Goal: Task Accomplishment & Management: Use online tool/utility

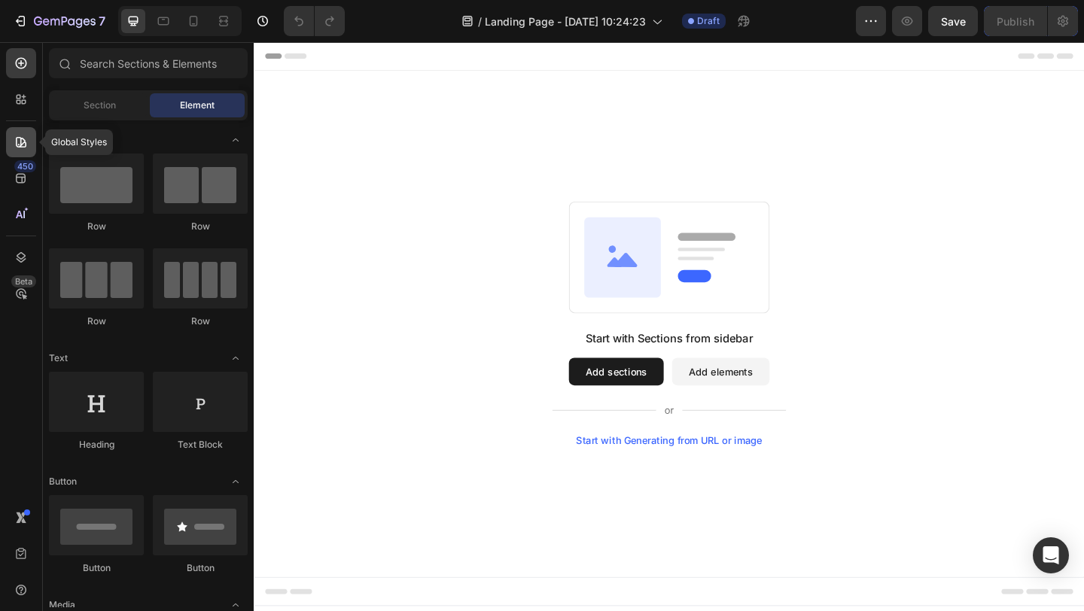
click at [22, 148] on icon at bounding box center [21, 142] width 15 height 15
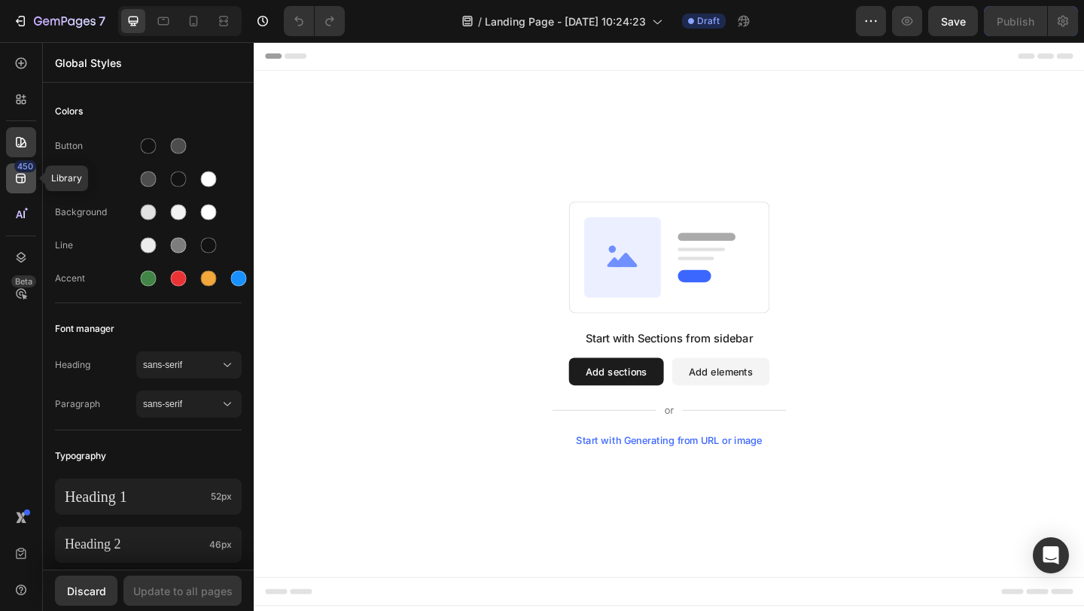
click at [20, 170] on div "450" at bounding box center [25, 166] width 22 height 12
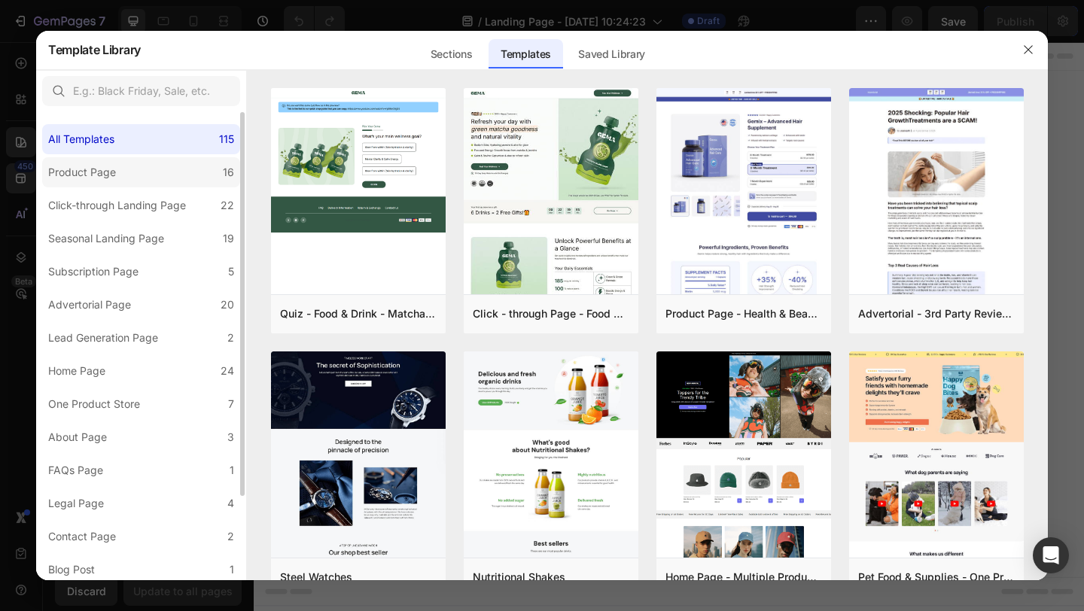
click at [113, 166] on div "Product Page" at bounding box center [82, 172] width 68 height 18
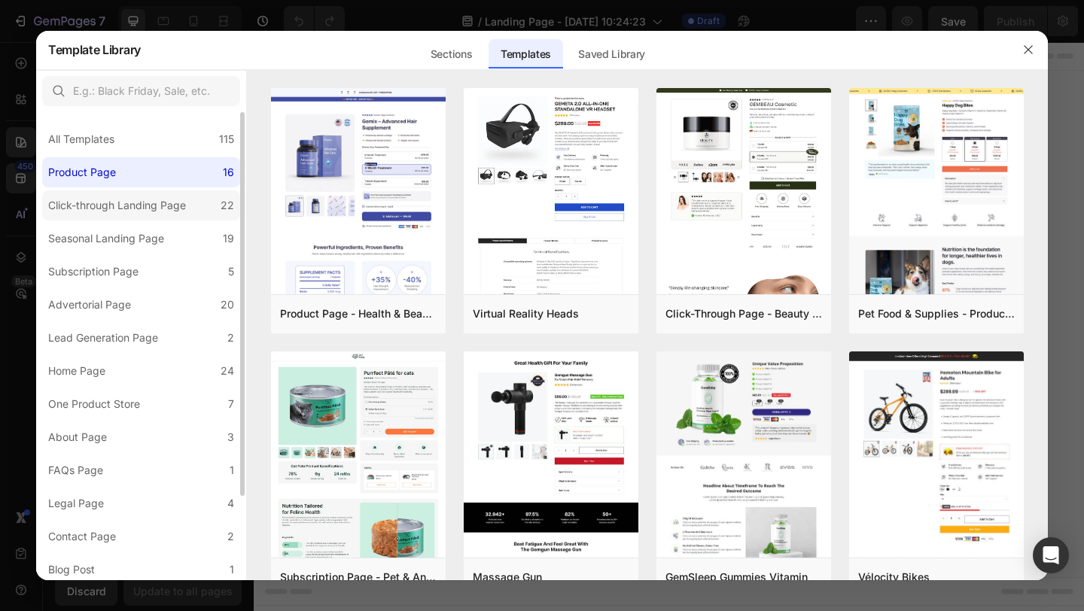
click at [113, 215] on label "Click-through Landing Page 22" at bounding box center [141, 205] width 198 height 30
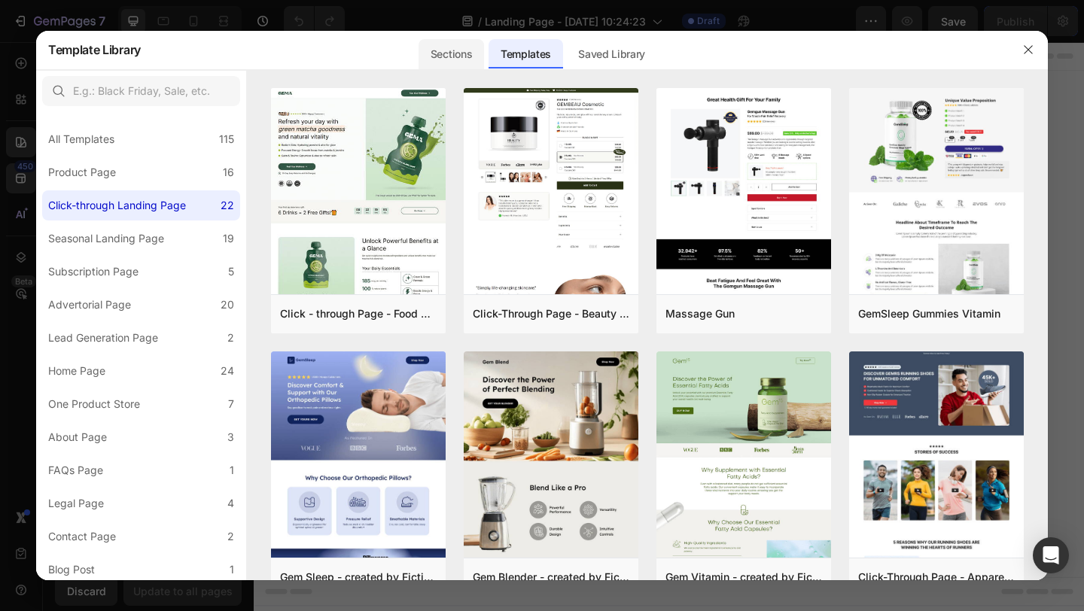
click at [470, 57] on div "Sections" at bounding box center [452, 54] width 66 height 30
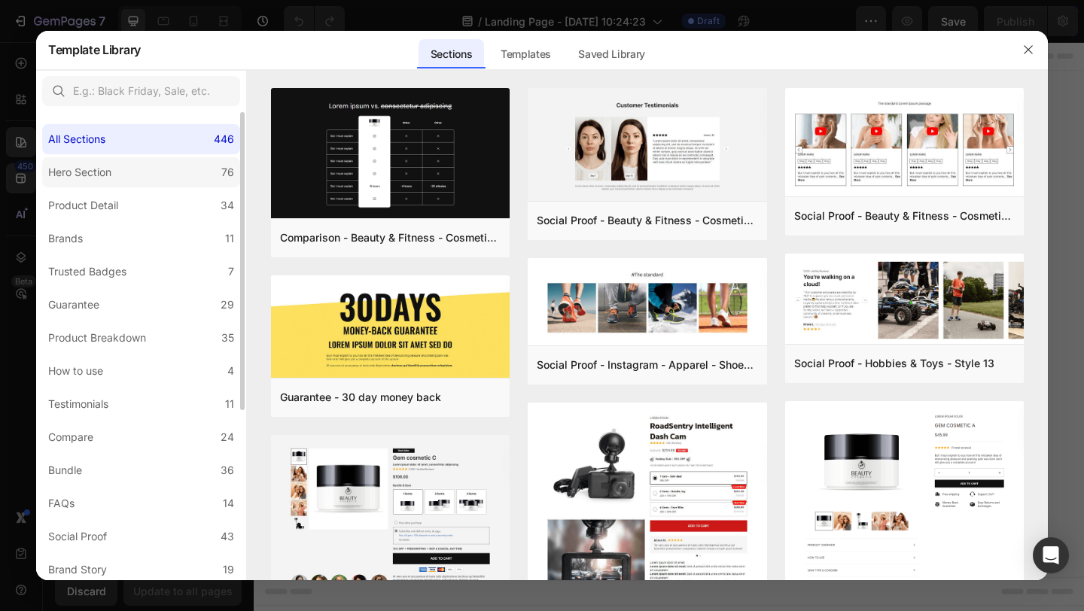
click at [208, 181] on label "Hero Section 76" at bounding box center [141, 172] width 198 height 30
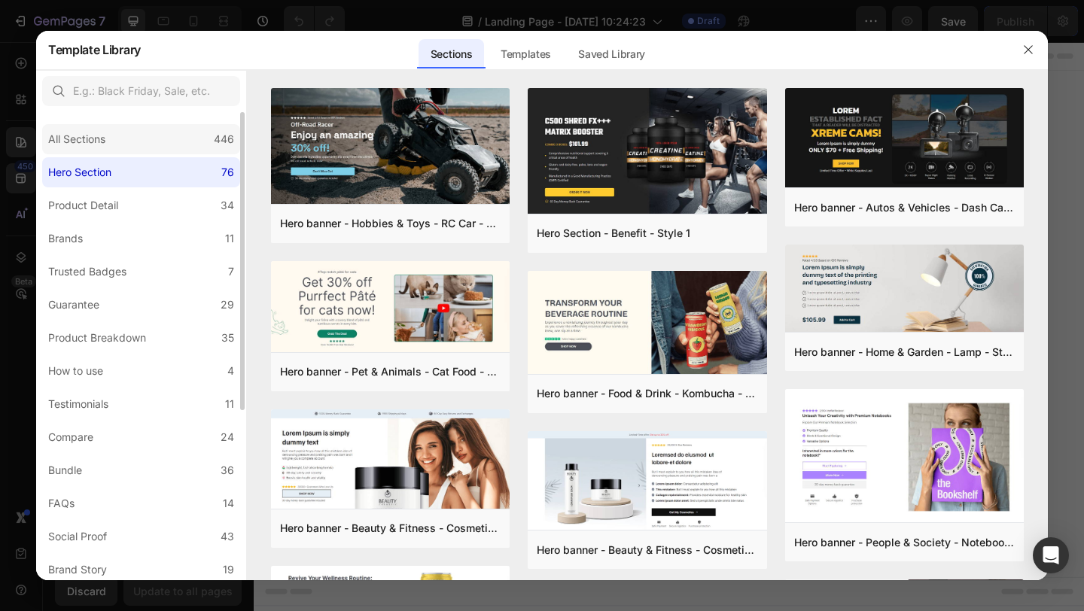
click at [215, 144] on div "446" at bounding box center [224, 139] width 20 height 18
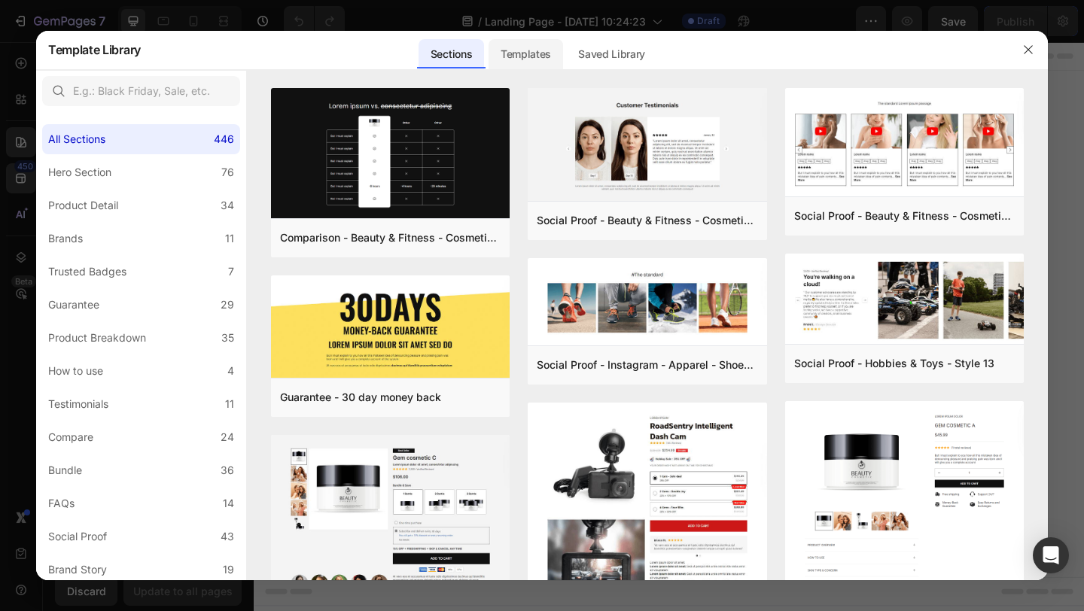
click at [535, 54] on div "Templates" at bounding box center [526, 54] width 75 height 30
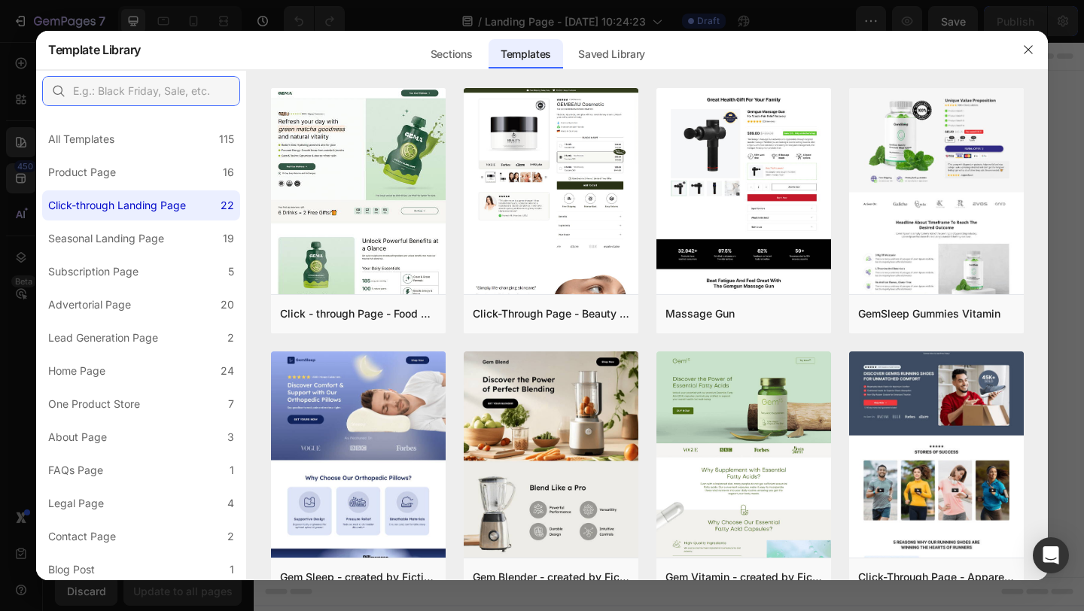
click at [181, 99] on input "text" at bounding box center [141, 91] width 198 height 30
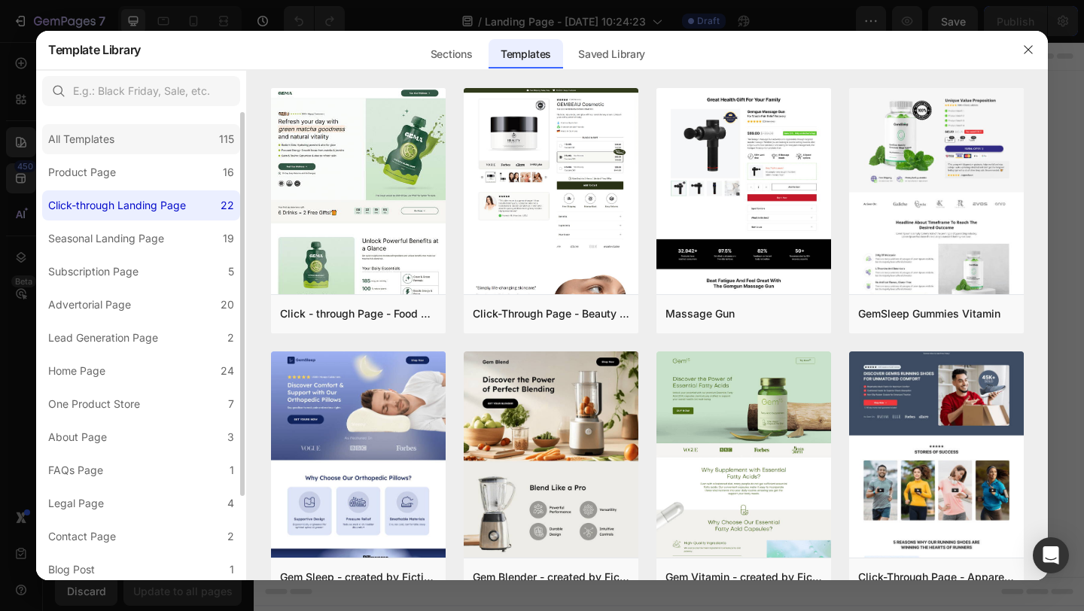
click at [136, 143] on div "All Templates 115" at bounding box center [141, 139] width 198 height 30
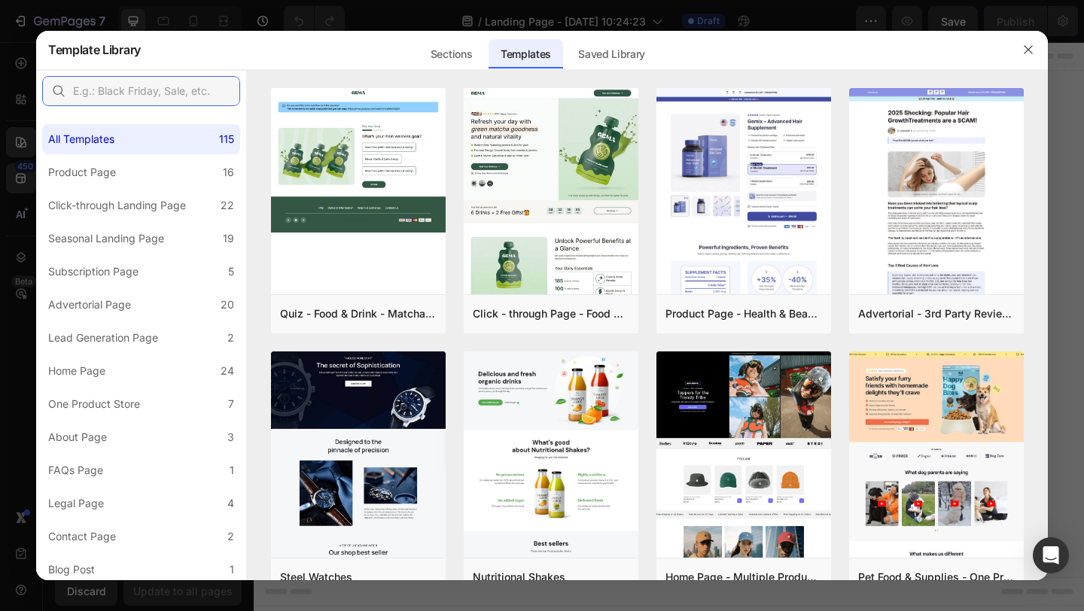
click at [166, 94] on input "text" at bounding box center [141, 91] width 198 height 30
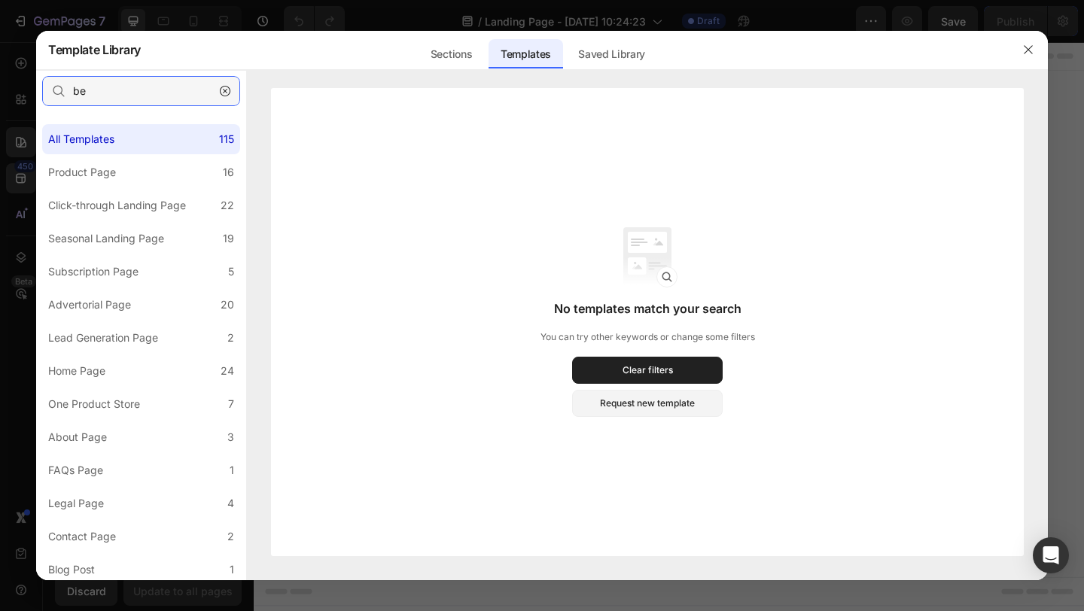
type input "b"
type input "e"
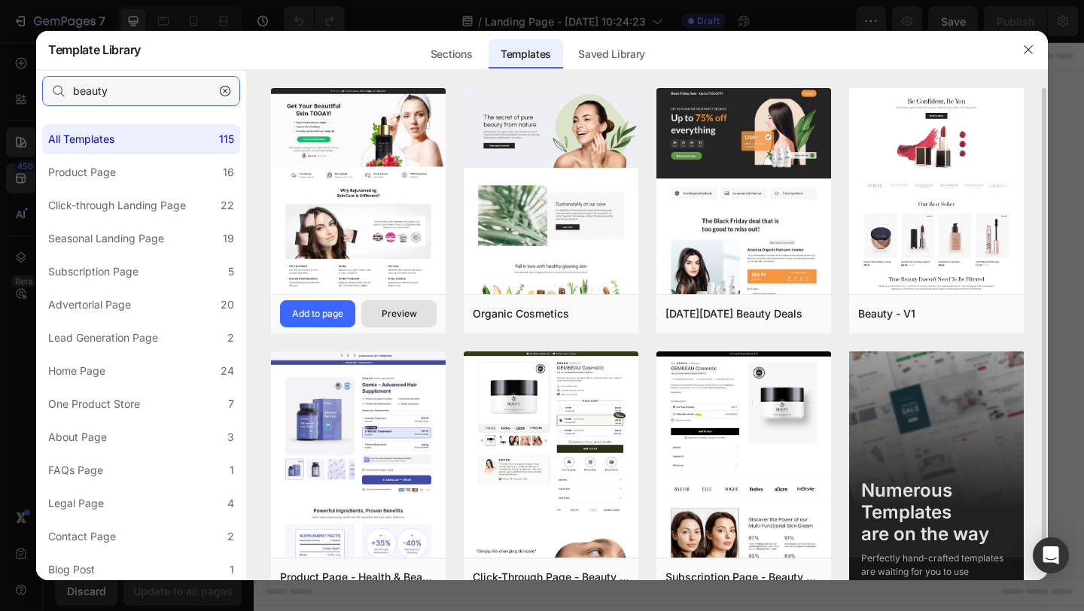
type input "beauty"
click at [387, 309] on div "Preview" at bounding box center [399, 314] width 35 height 14
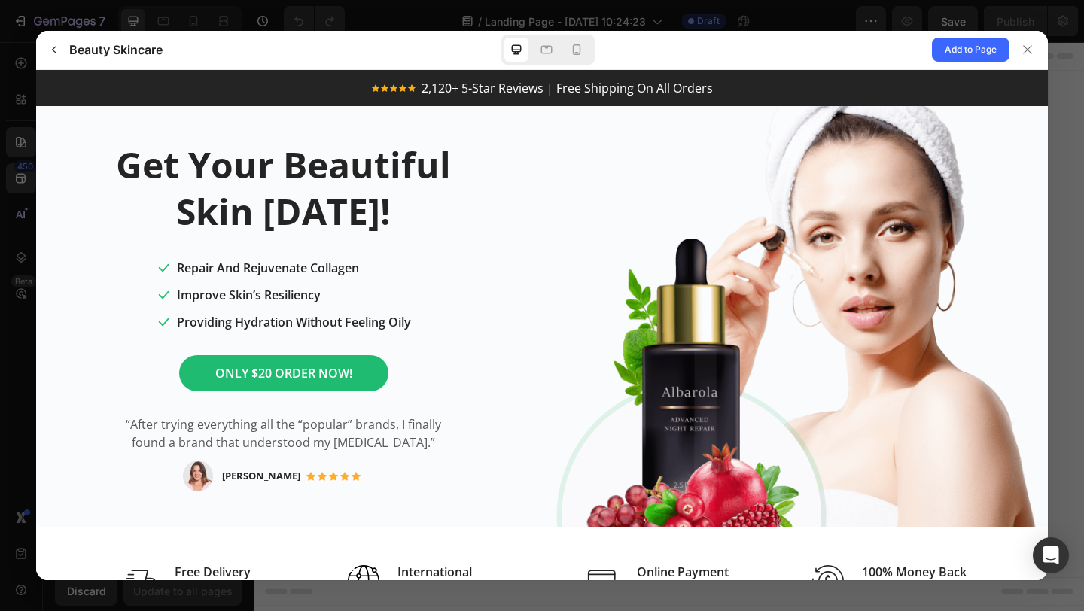
click at [678, 142] on img at bounding box center [800, 315] width 495 height 421
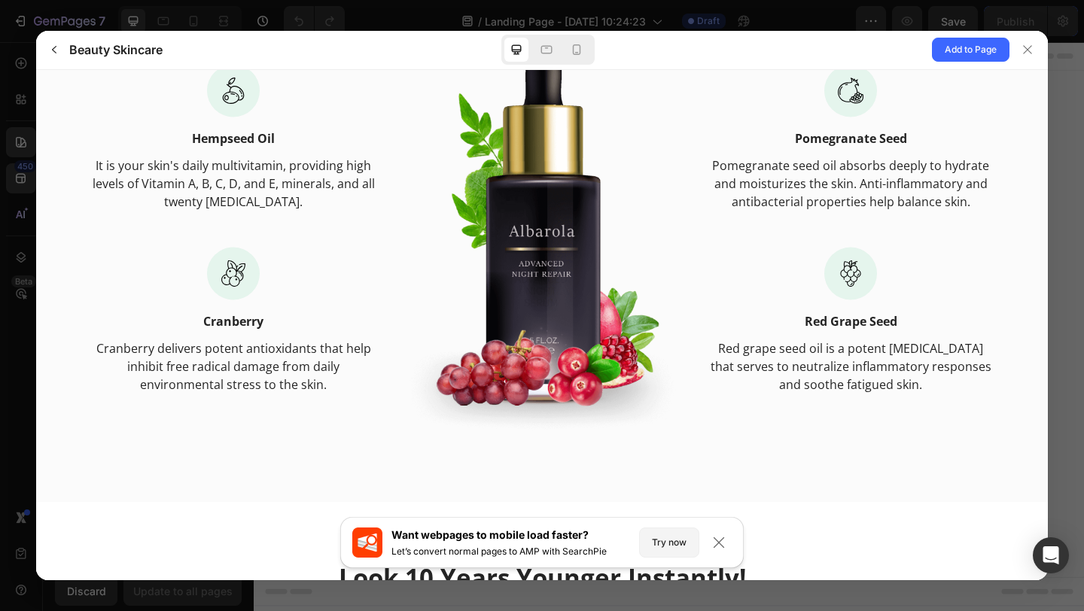
scroll to position [1476, 0]
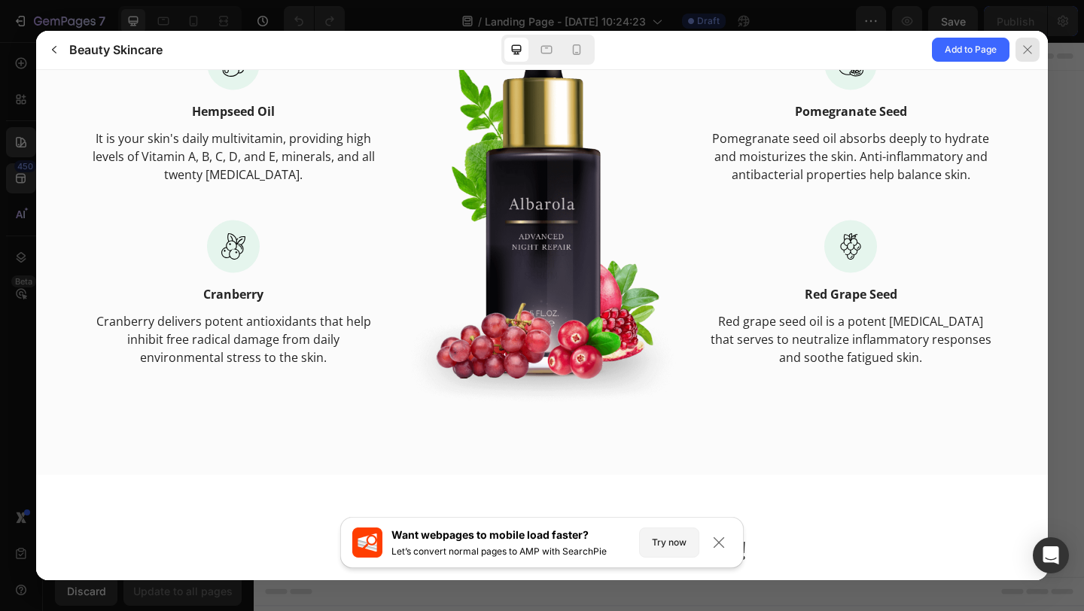
click at [1033, 49] on icon at bounding box center [1028, 50] width 12 height 12
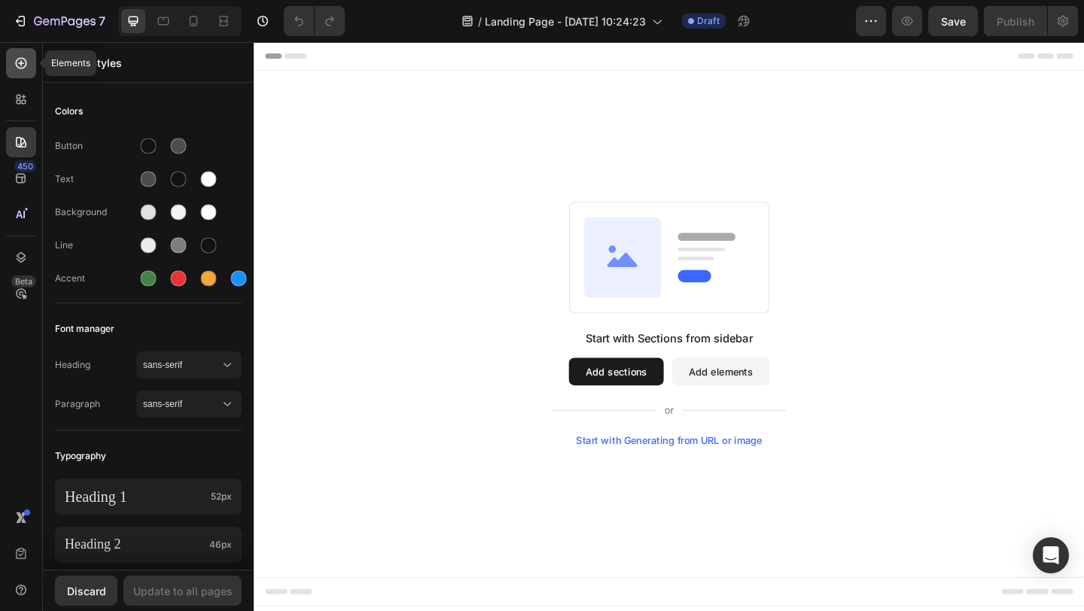
click at [15, 72] on div at bounding box center [21, 63] width 30 height 30
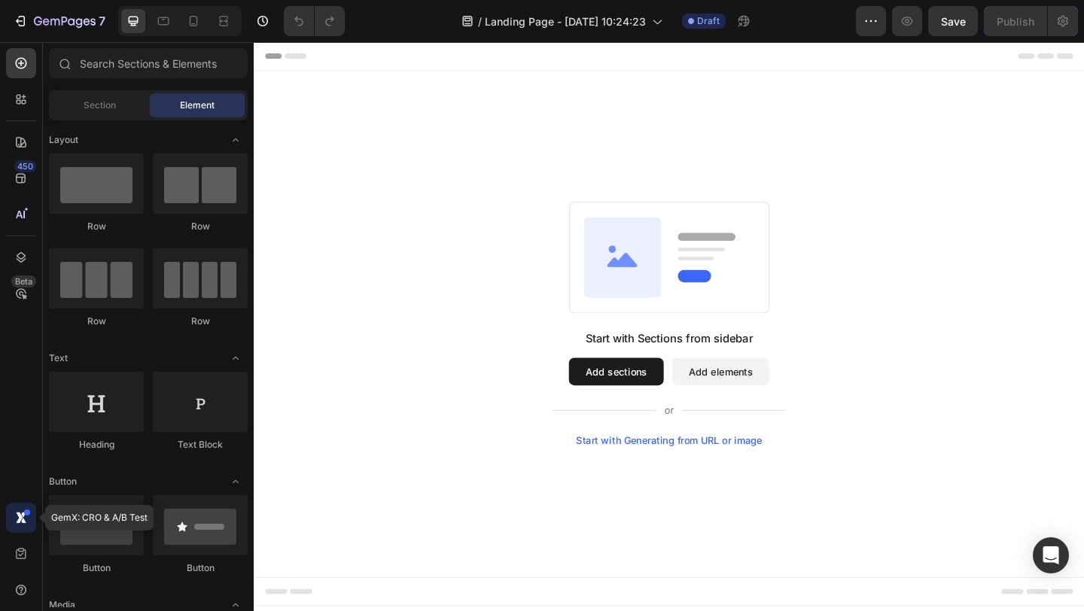
click at [19, 507] on div at bounding box center [21, 518] width 30 height 30
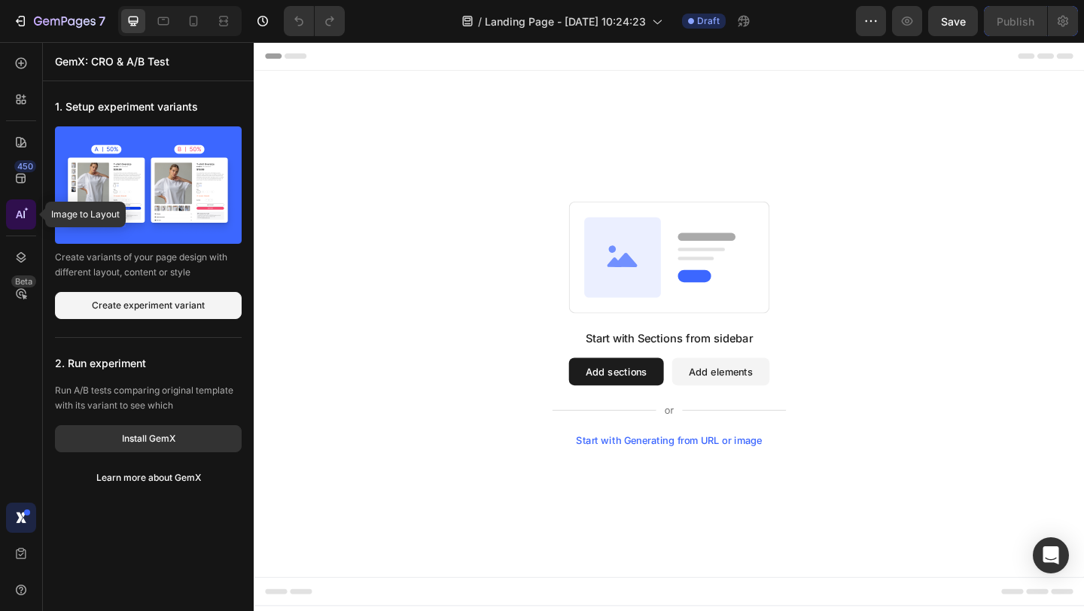
click at [19, 202] on div at bounding box center [21, 215] width 30 height 30
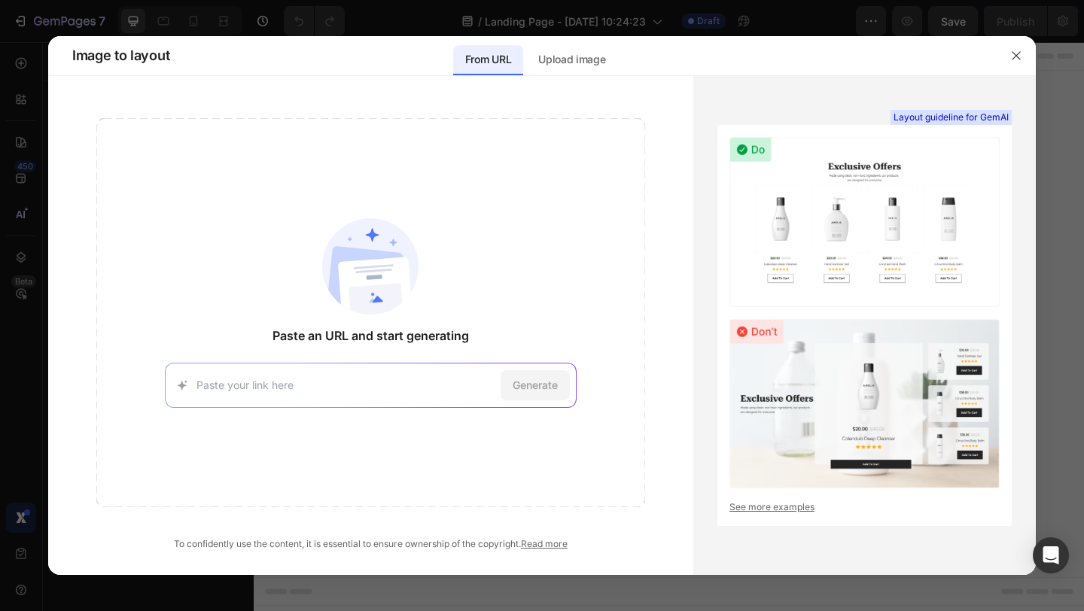
click at [203, 399] on div "Generate" at bounding box center [371, 385] width 412 height 45
click at [205, 363] on div "Generate" at bounding box center [371, 385] width 412 height 45
click at [205, 389] on input at bounding box center [346, 385] width 298 height 16
paste input "[URL][DOMAIN_NAME]"
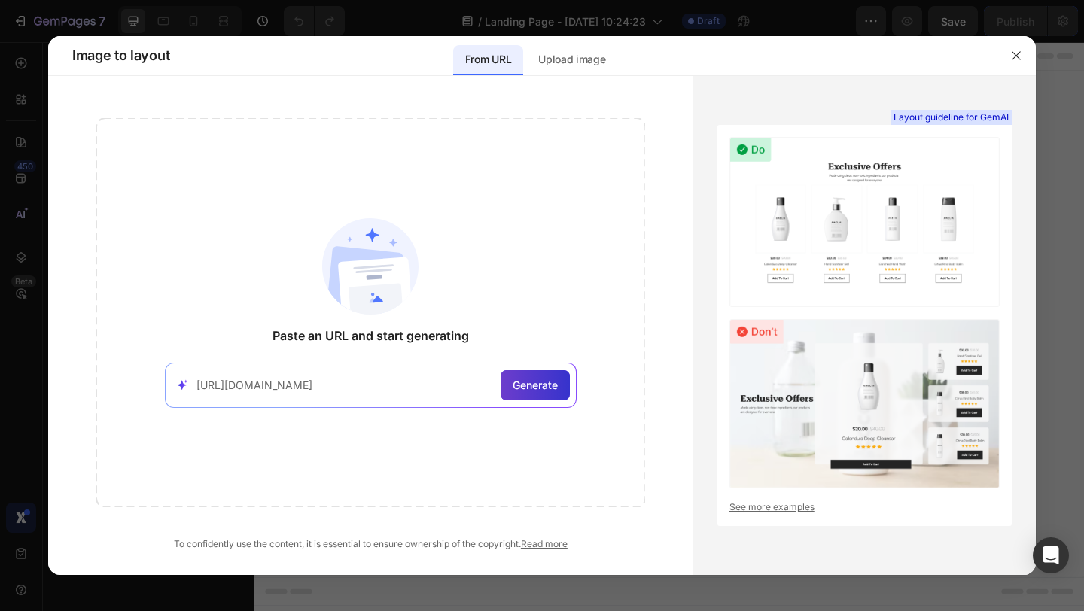
type input "[URL][DOMAIN_NAME]"
click at [527, 388] on span "Generate" at bounding box center [535, 385] width 45 height 16
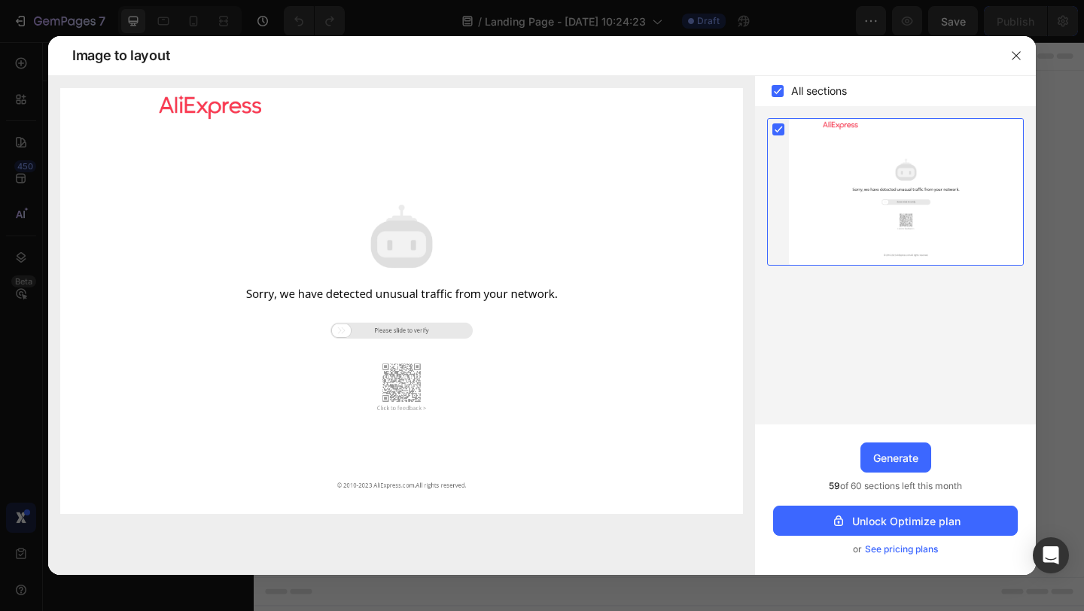
click at [373, 388] on img at bounding box center [401, 301] width 683 height 426
click at [343, 326] on img at bounding box center [401, 301] width 683 height 426
drag, startPoint x: 343, startPoint y: 326, endPoint x: 462, endPoint y: 328, distance: 119.7
click at [462, 328] on img at bounding box center [401, 301] width 683 height 426
drag, startPoint x: 340, startPoint y: 331, endPoint x: 482, endPoint y: 334, distance: 141.6
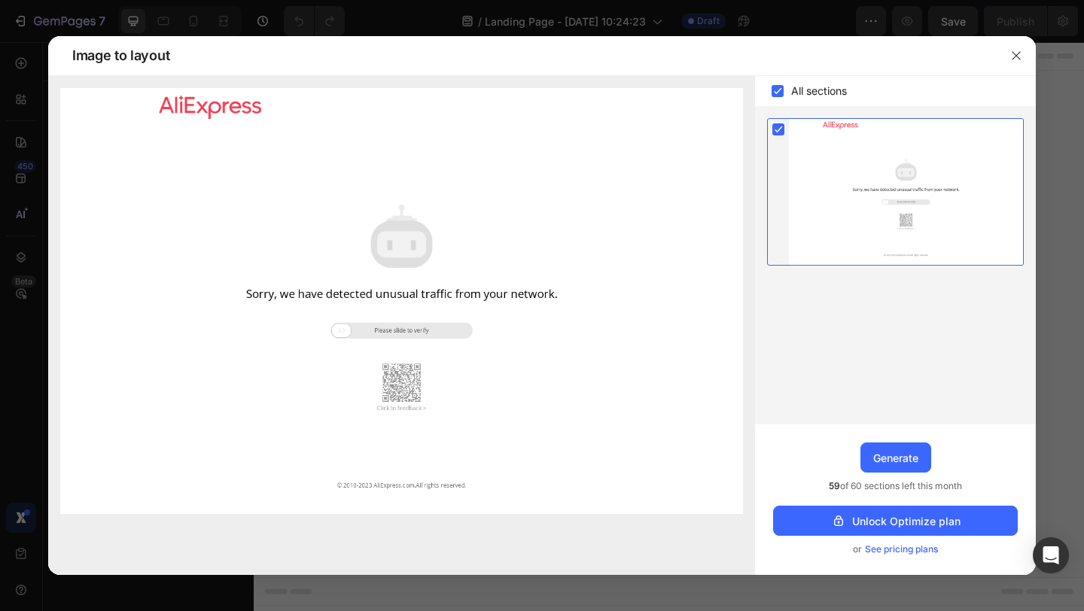
click at [485, 334] on img at bounding box center [401, 301] width 683 height 426
click at [404, 391] on img at bounding box center [401, 301] width 683 height 426
click at [410, 408] on img at bounding box center [401, 301] width 683 height 426
drag, startPoint x: 336, startPoint y: 331, endPoint x: 462, endPoint y: 332, distance: 126.5
click at [462, 332] on img at bounding box center [401, 301] width 683 height 426
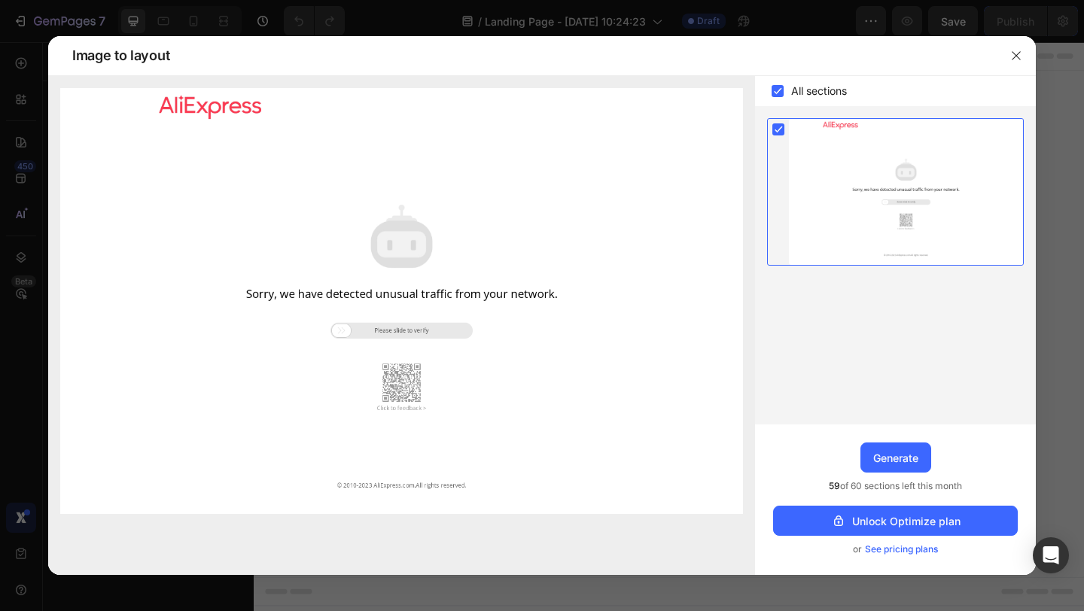
click at [777, 92] on icon at bounding box center [778, 91] width 7 height 6
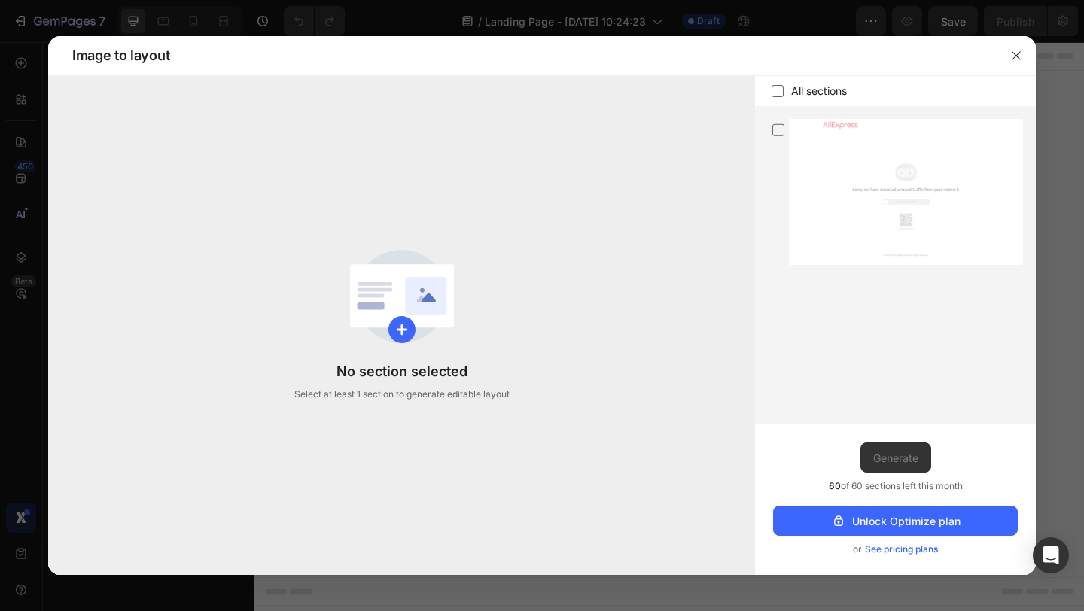
click at [781, 91] on icon at bounding box center [777, 91] width 15 height 15
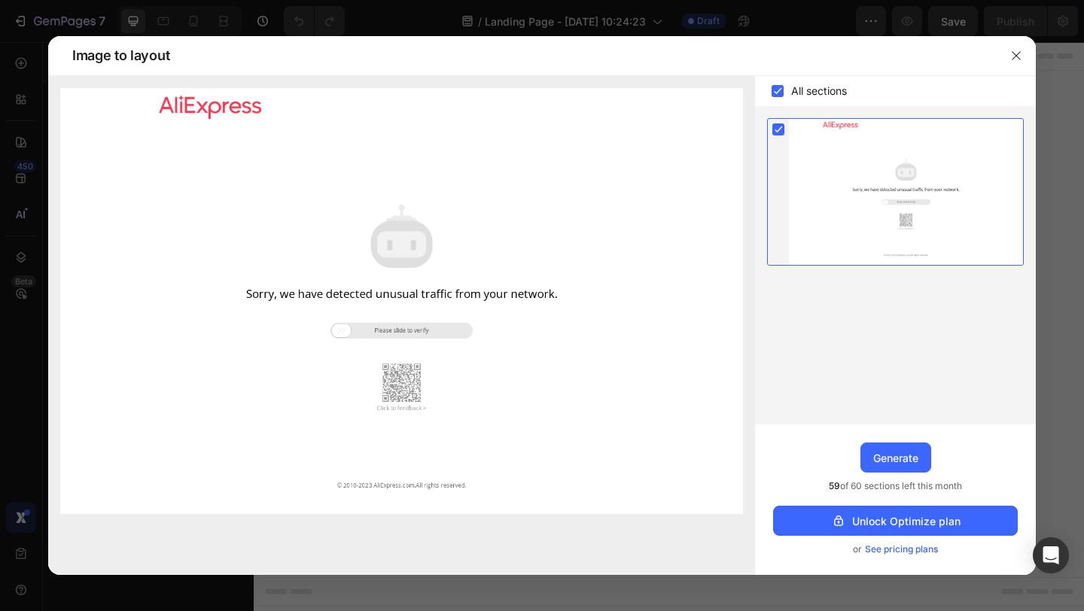
drag, startPoint x: 343, startPoint y: 333, endPoint x: 469, endPoint y: 333, distance: 125.7
click at [469, 333] on img at bounding box center [401, 301] width 683 height 426
click at [509, 334] on img at bounding box center [401, 301] width 683 height 426
click at [900, 456] on div "Generate" at bounding box center [895, 458] width 45 height 16
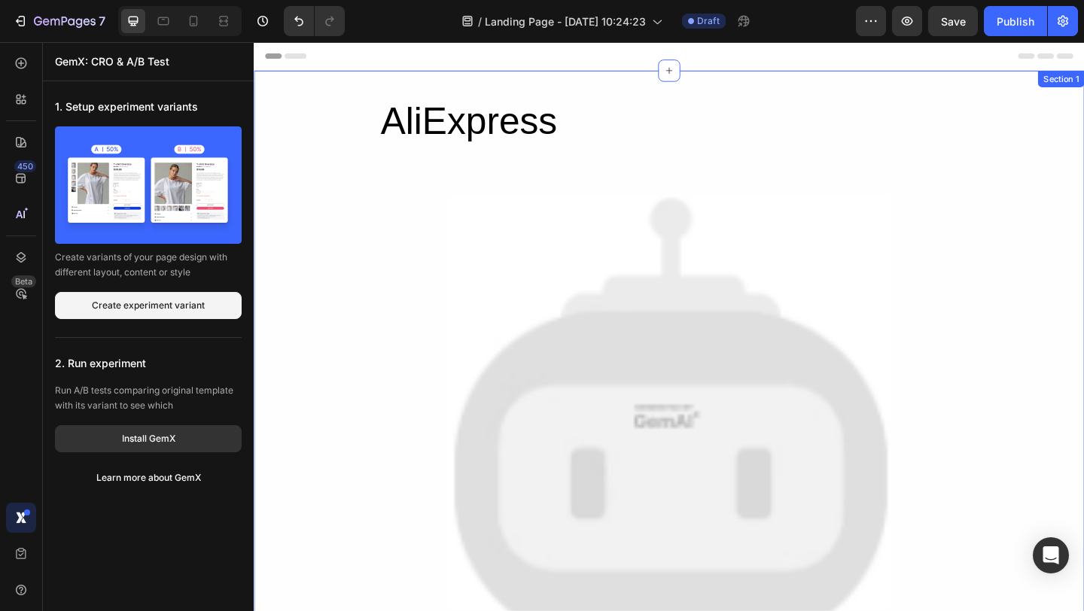
click at [1083, 376] on div "AliExpress Heading Image Sorry, we have detected unusual traffic from your netw…" at bounding box center [705, 492] width 903 height 793
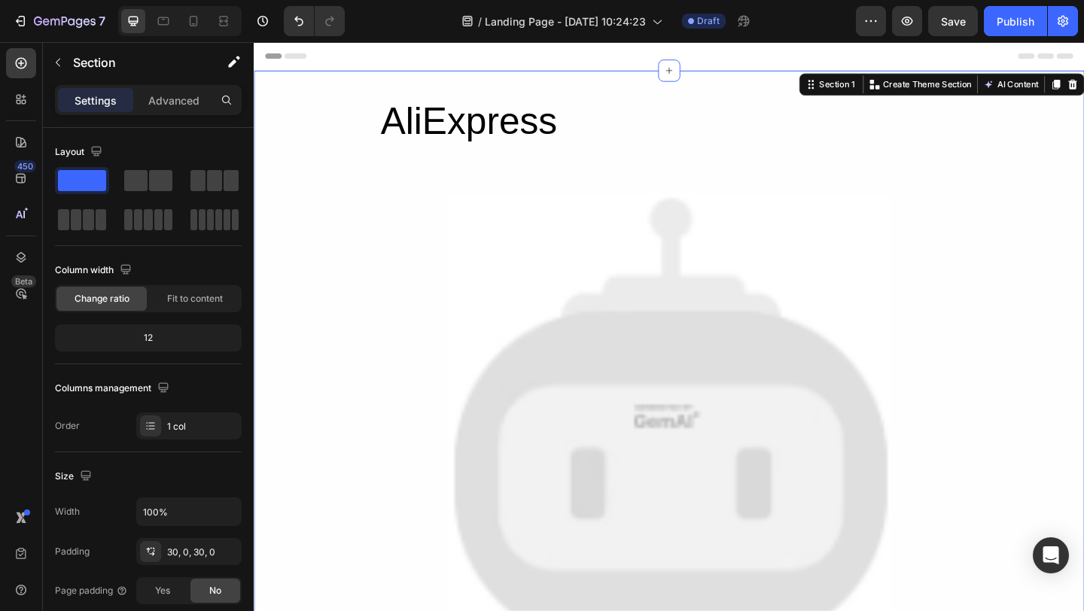
click at [1083, 95] on div "Section 1 You can create reusable sections Create Theme Section AI Content Writ…" at bounding box center [1002, 88] width 310 height 24
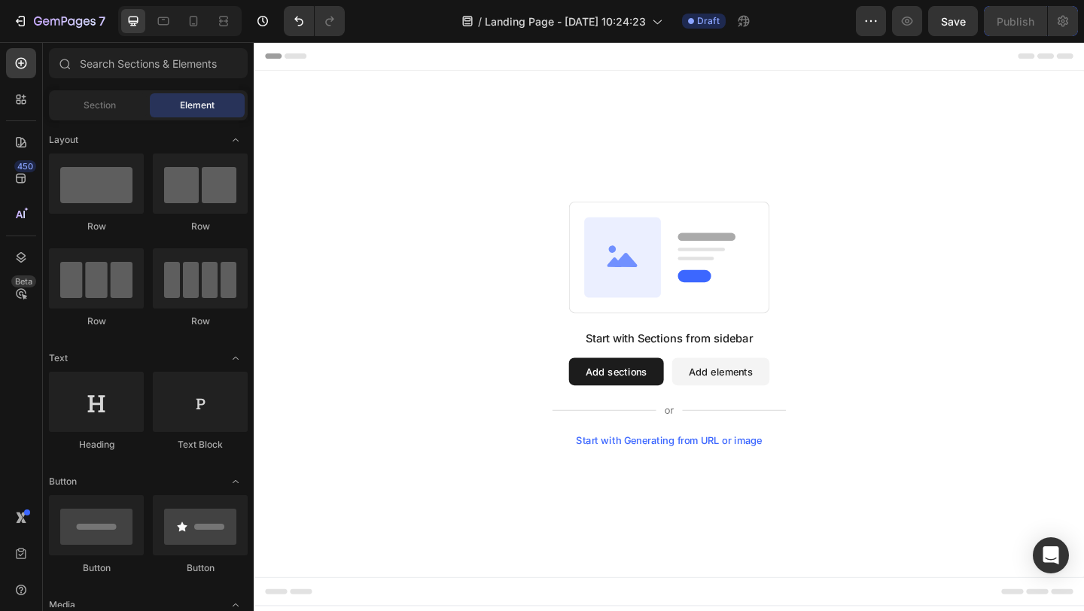
click at [631, 393] on button "Add sections" at bounding box center [647, 400] width 103 height 30
click at [630, 406] on button "Add sections" at bounding box center [647, 400] width 103 height 30
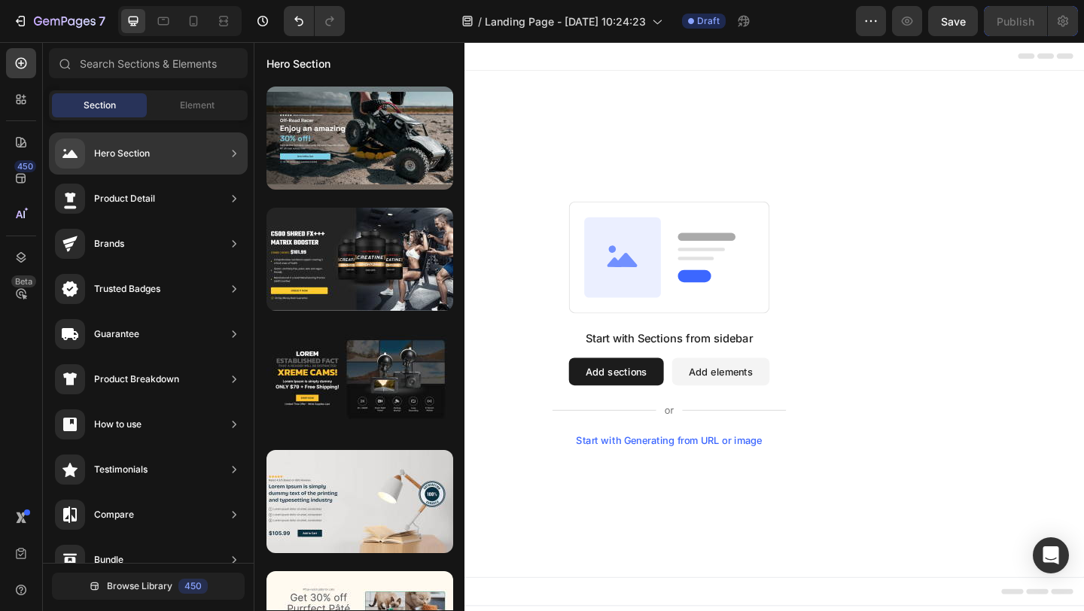
click at [145, 161] on div "Hero Section" at bounding box center [102, 154] width 95 height 30
click at [139, 156] on div "Hero Section" at bounding box center [122, 153] width 56 height 15
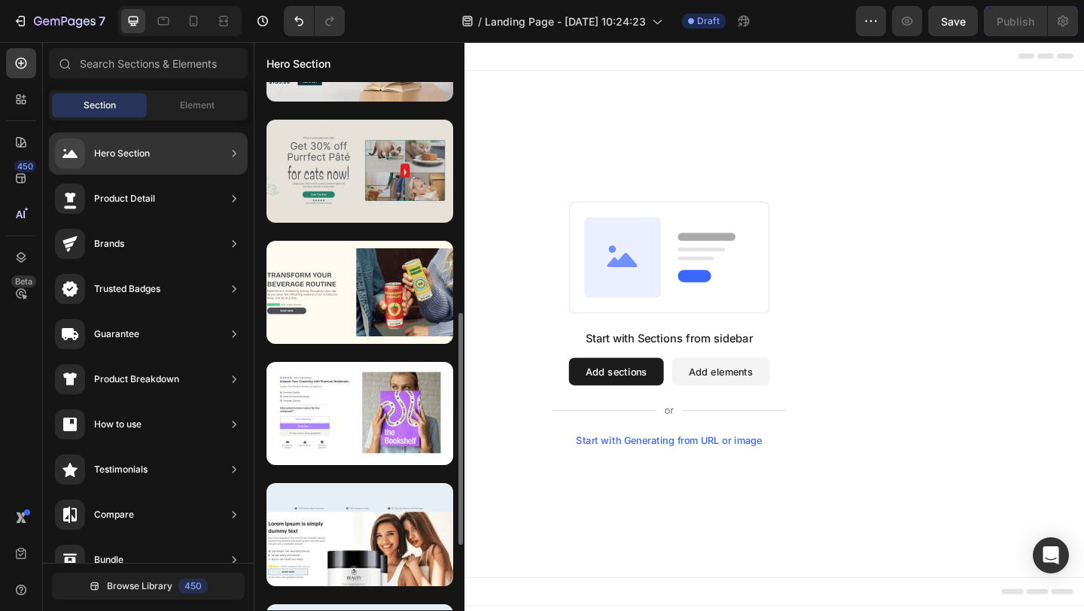
scroll to position [474, 0]
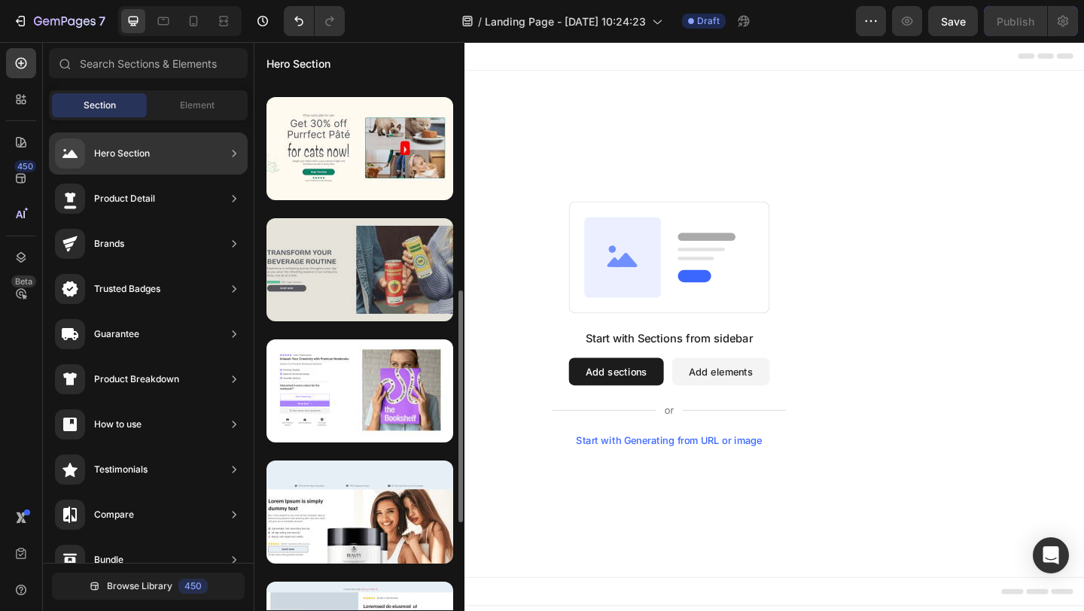
click at [381, 272] on div at bounding box center [360, 269] width 187 height 103
click at [381, 261] on div at bounding box center [360, 269] width 187 height 103
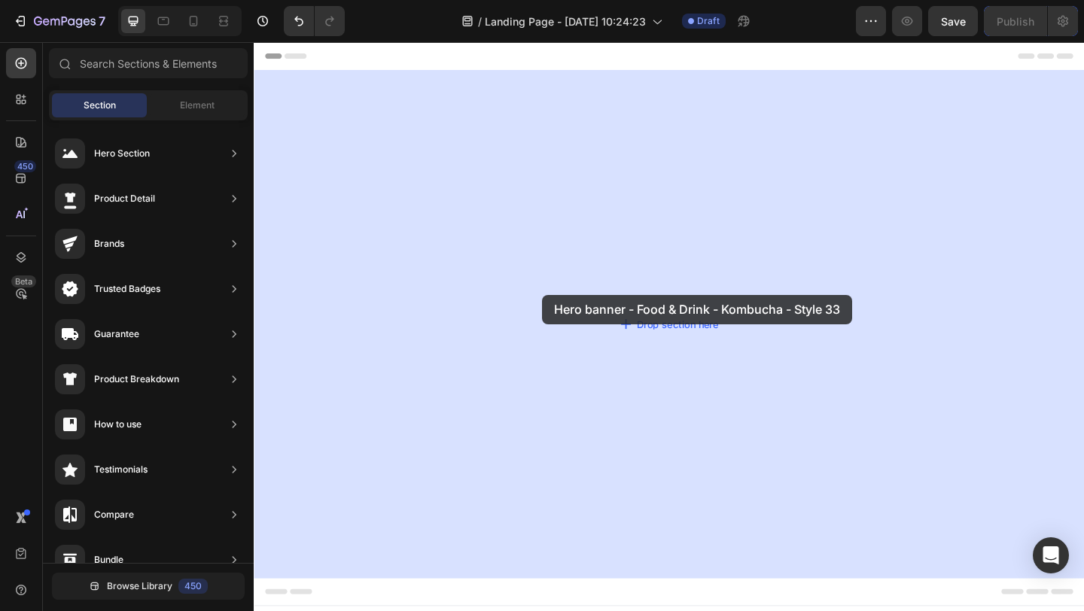
drag, startPoint x: 635, startPoint y: 303, endPoint x: 567, endPoint y: 315, distance: 68.7
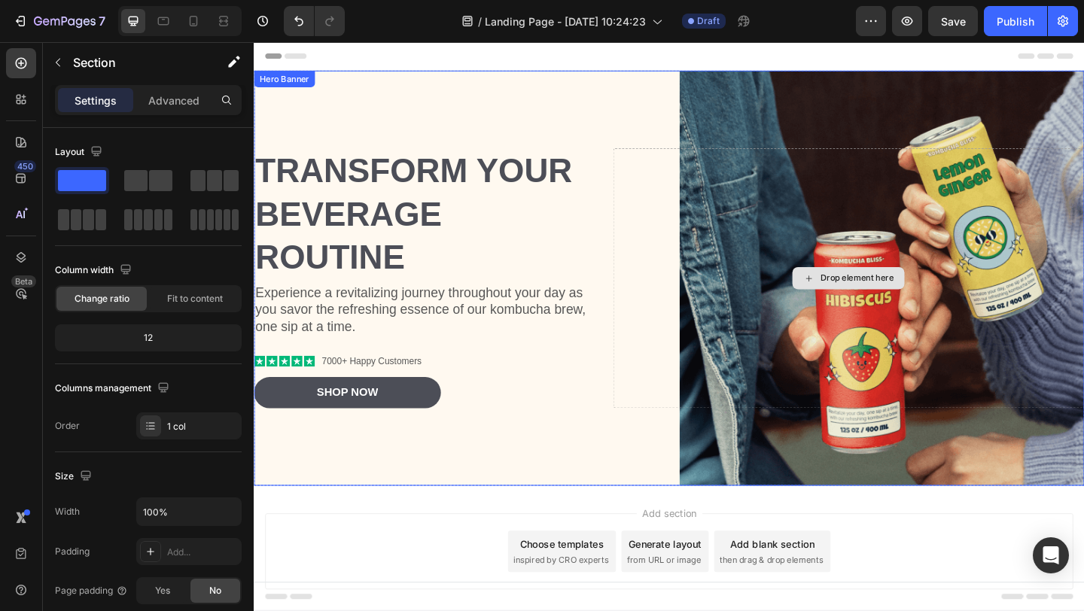
click at [909, 302] on div "Drop element here" at bounding box center [910, 299] width 80 height 12
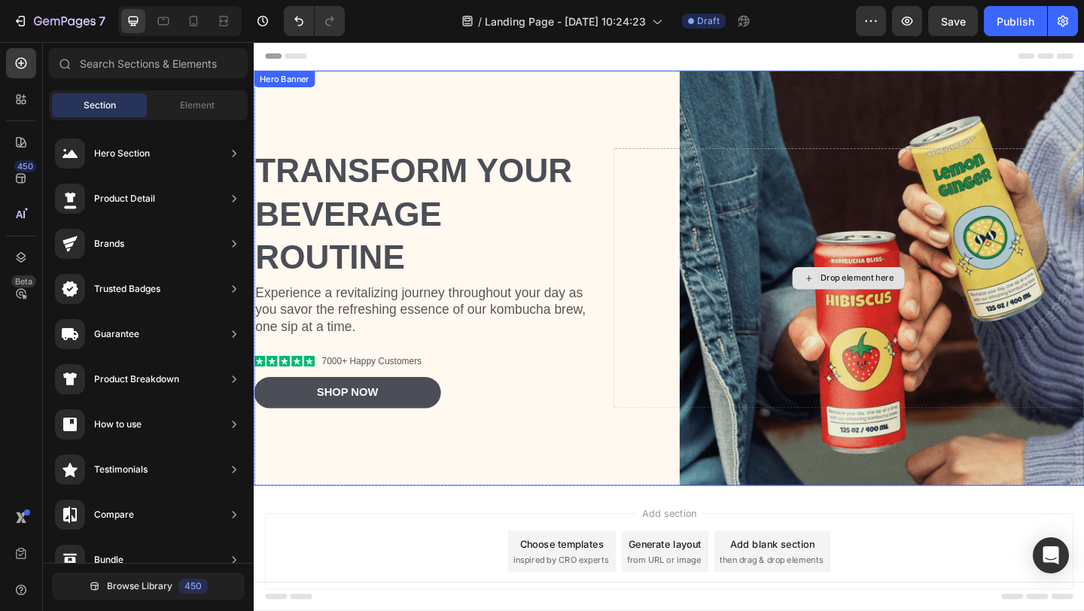
click at [953, 233] on div "Drop element here" at bounding box center [900, 298] width 513 height 282
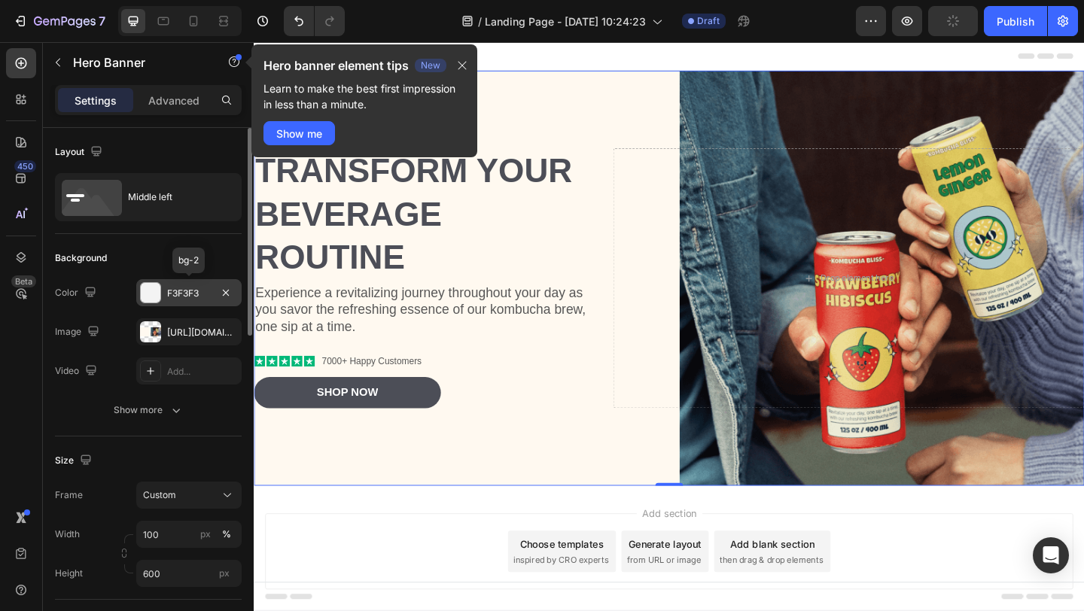
click at [160, 291] on div at bounding box center [150, 292] width 21 height 21
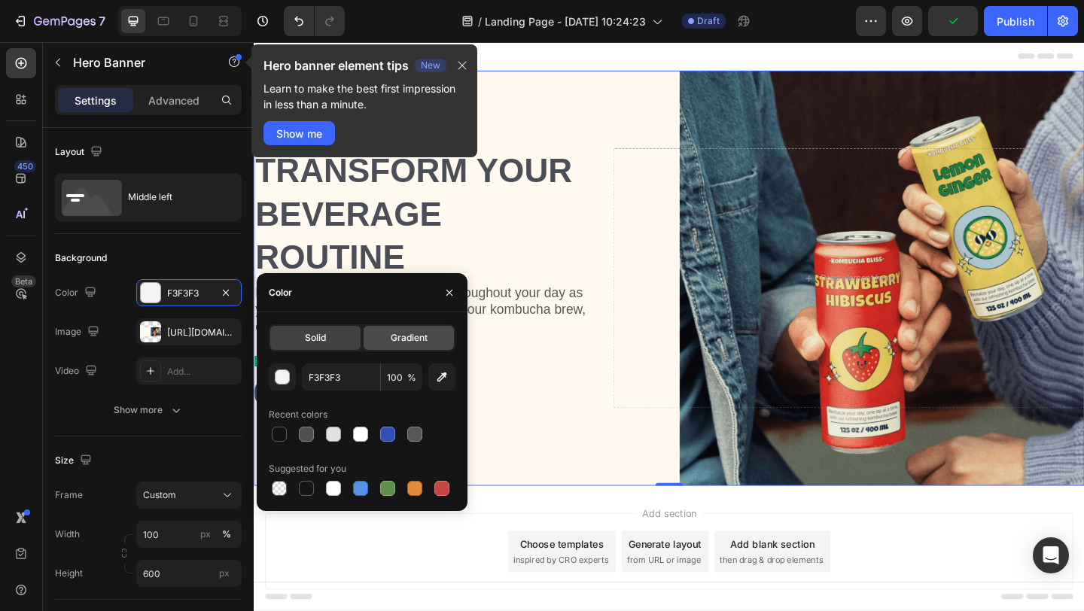
click at [376, 345] on div "Gradient" at bounding box center [409, 338] width 90 height 24
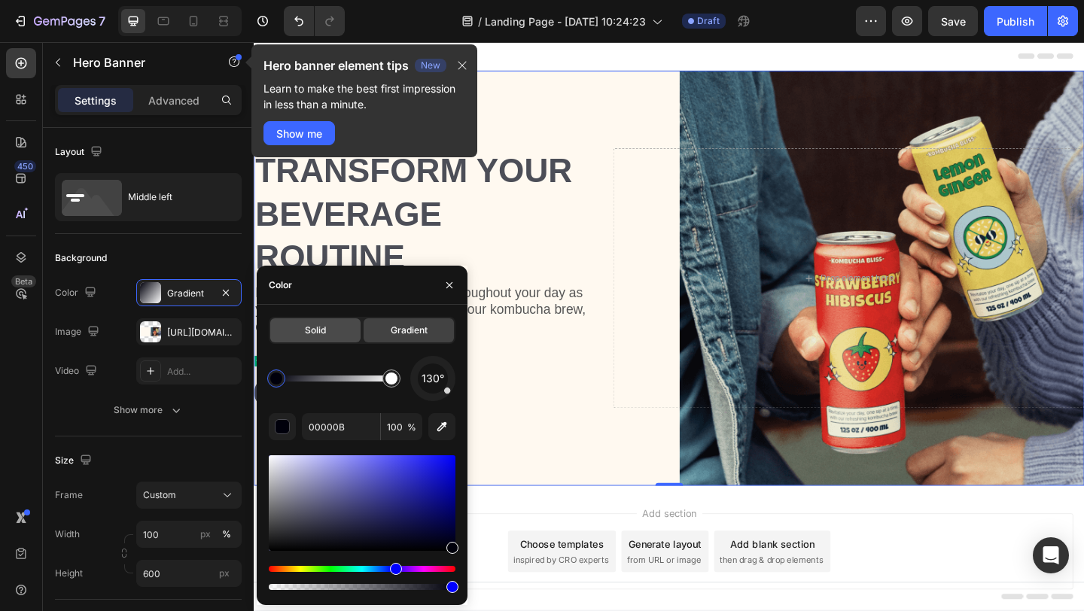
click at [301, 337] on div "Solid" at bounding box center [315, 330] width 90 height 24
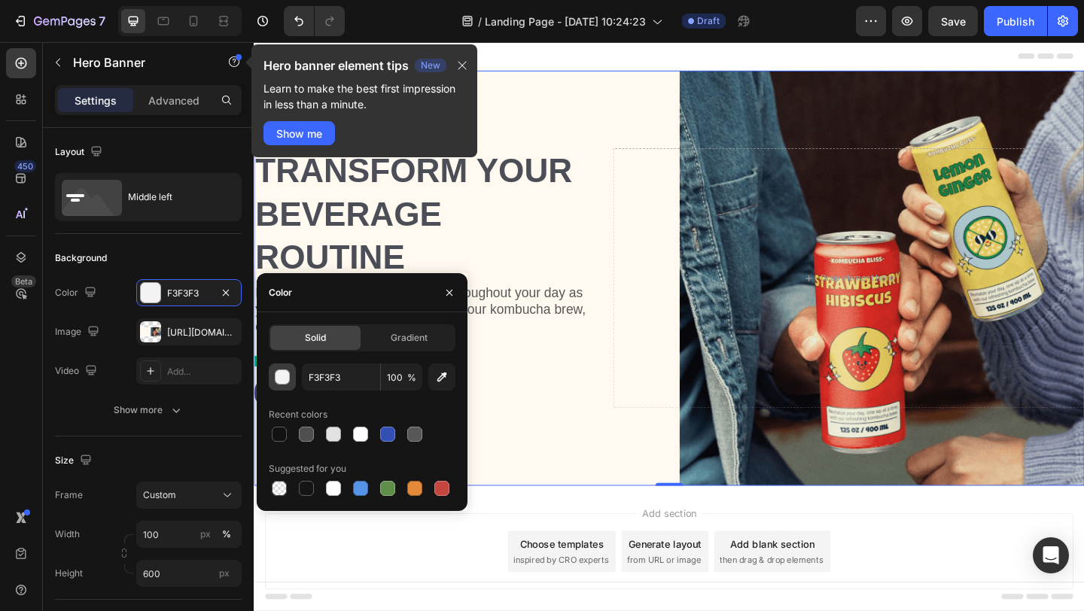
click at [277, 380] on div "button" at bounding box center [283, 377] width 15 height 15
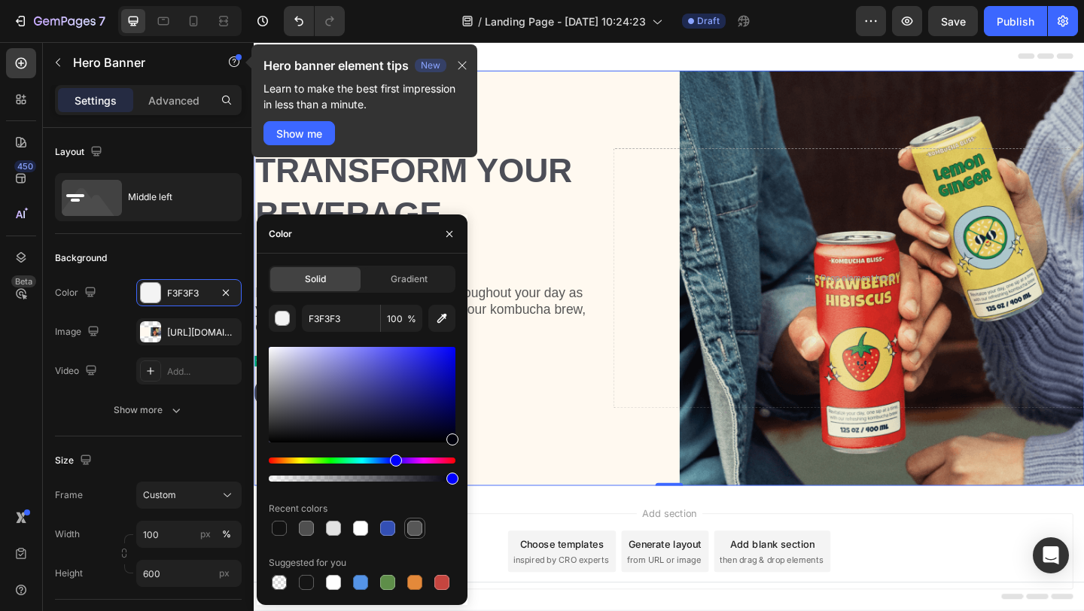
click at [410, 527] on div at bounding box center [414, 528] width 15 height 15
type input "575757"
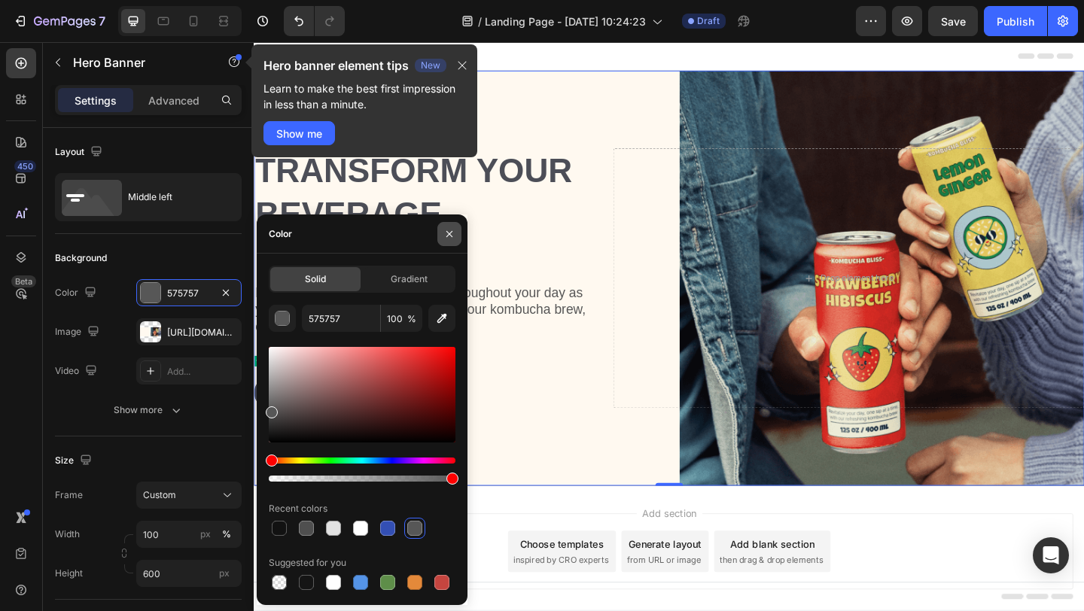
click at [452, 224] on button "button" at bounding box center [449, 234] width 24 height 24
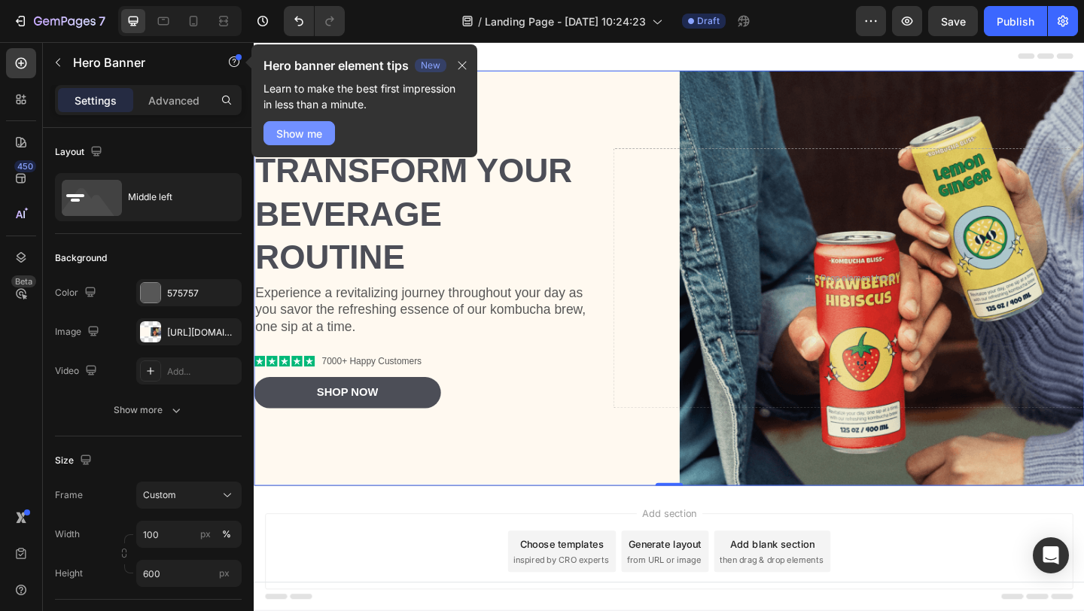
click at [314, 123] on button "Show me" at bounding box center [300, 133] width 72 height 24
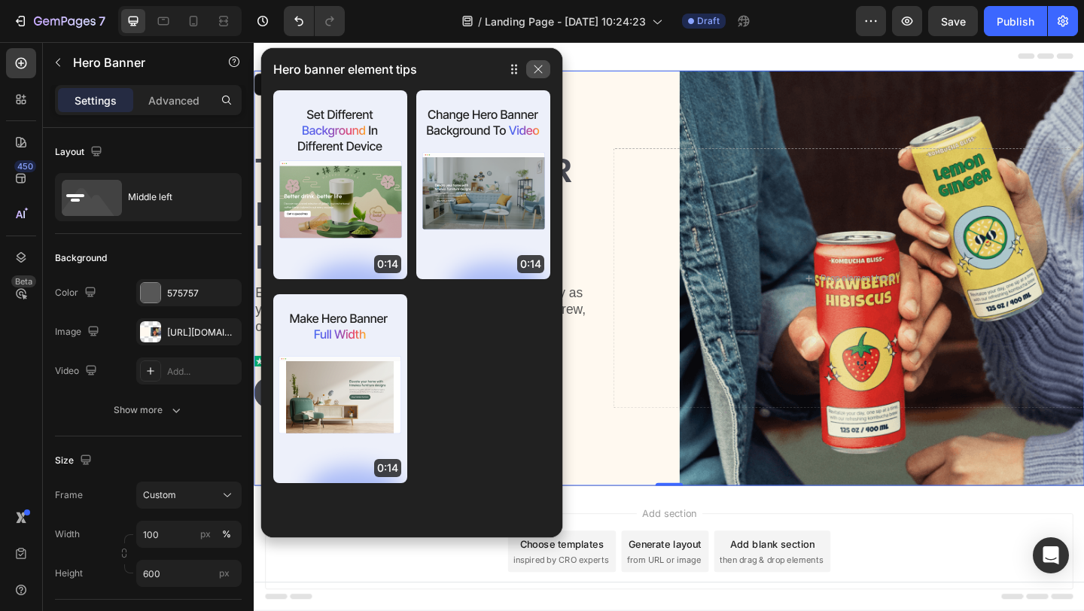
click at [543, 65] on icon "button" at bounding box center [538, 69] width 12 height 12
click at [544, 66] on icon "button" at bounding box center [538, 69] width 12 height 12
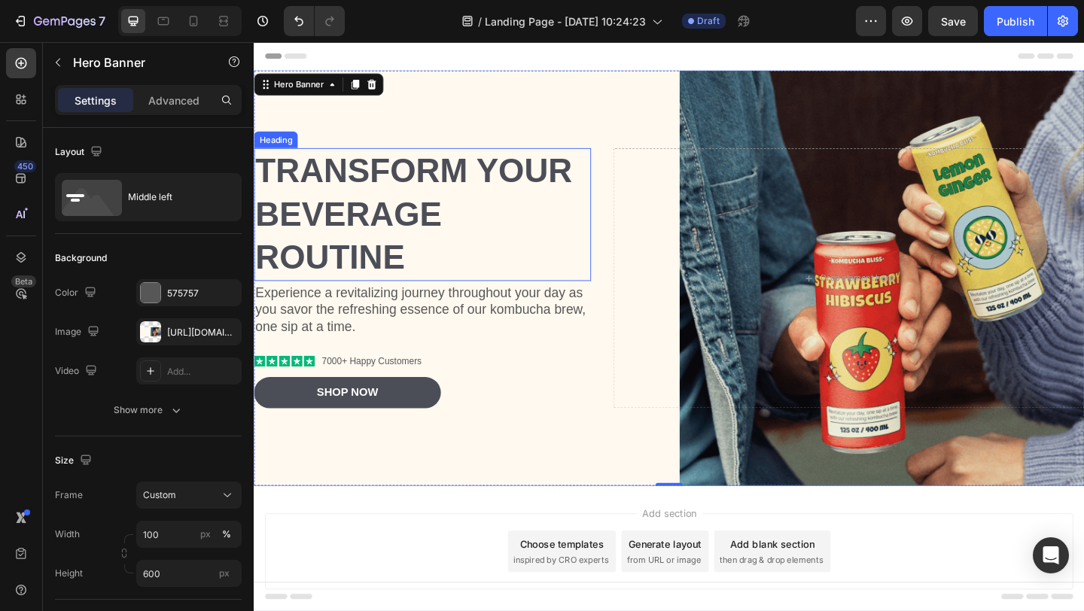
click at [297, 193] on h2 "Transform Your Beverage Routine" at bounding box center [437, 229] width 367 height 144
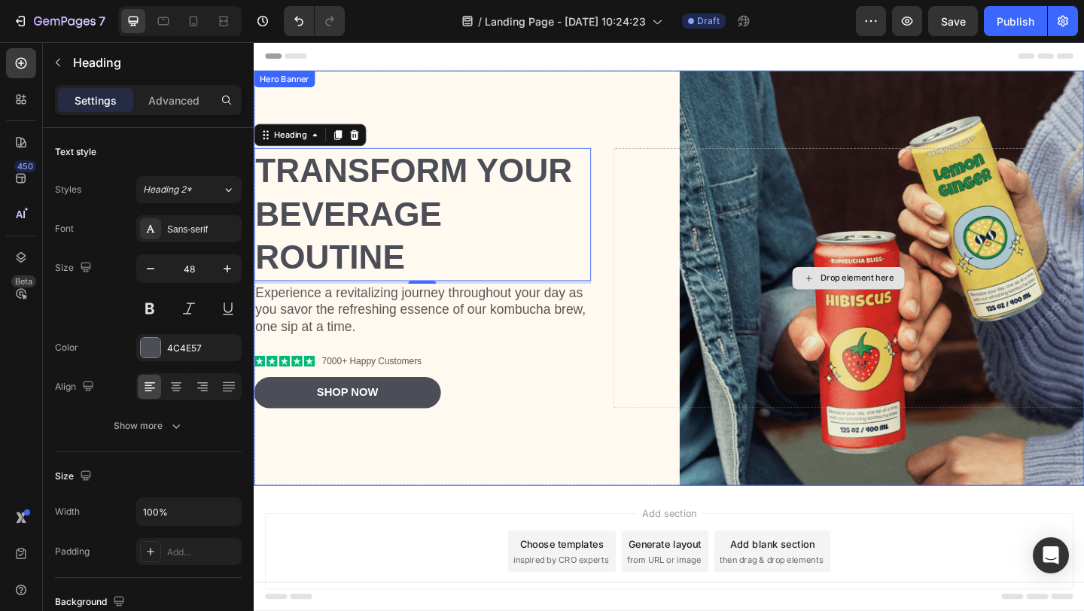
click at [851, 220] on div "Drop element here" at bounding box center [900, 298] width 513 height 282
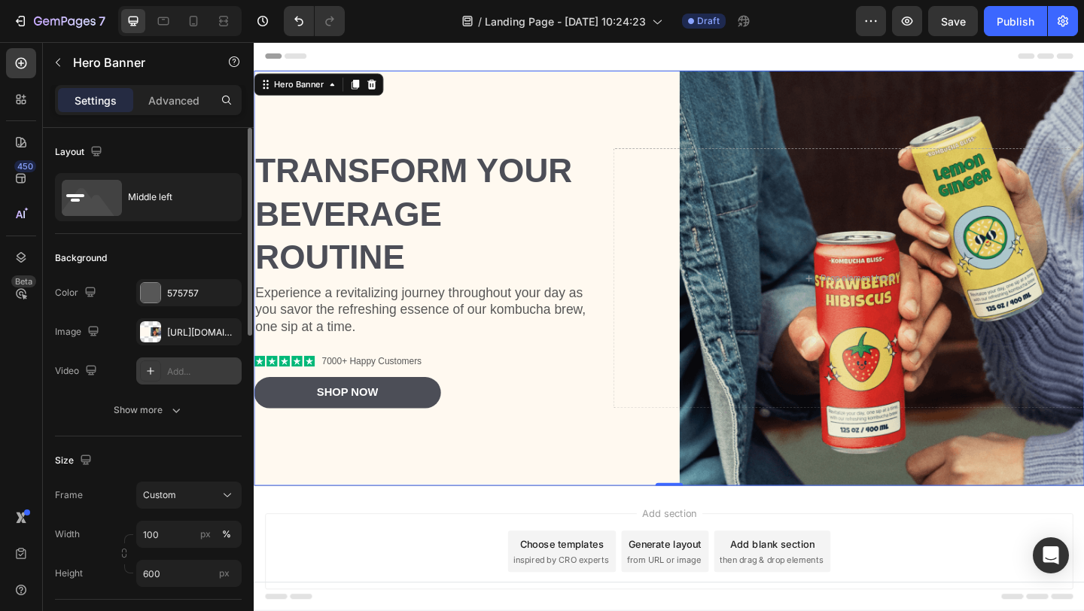
click at [195, 370] on div "Add..." at bounding box center [202, 372] width 71 height 14
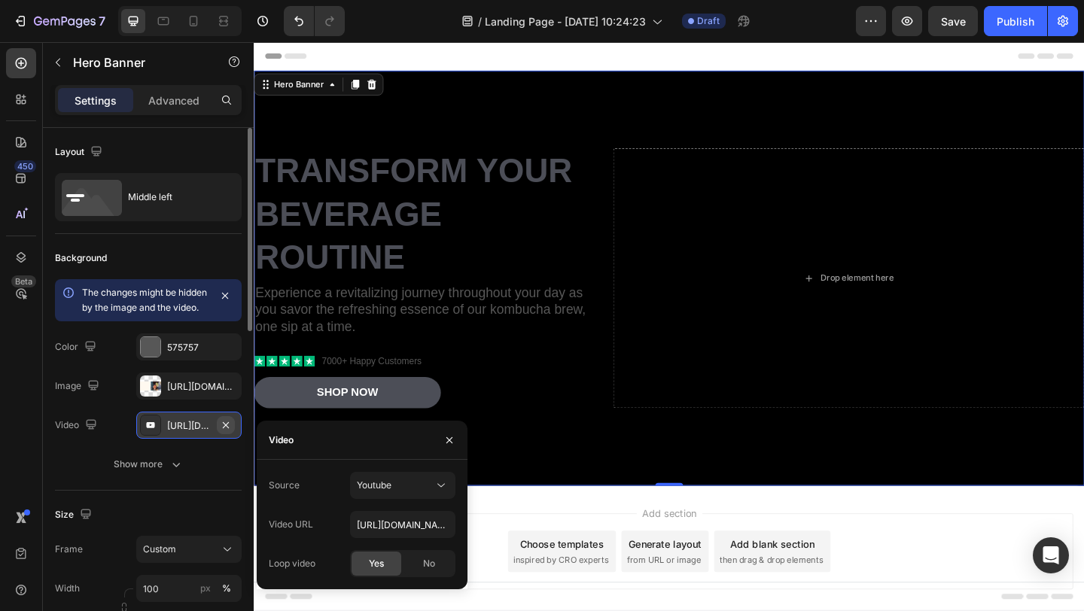
click at [227, 431] on icon "button" at bounding box center [226, 425] width 12 height 12
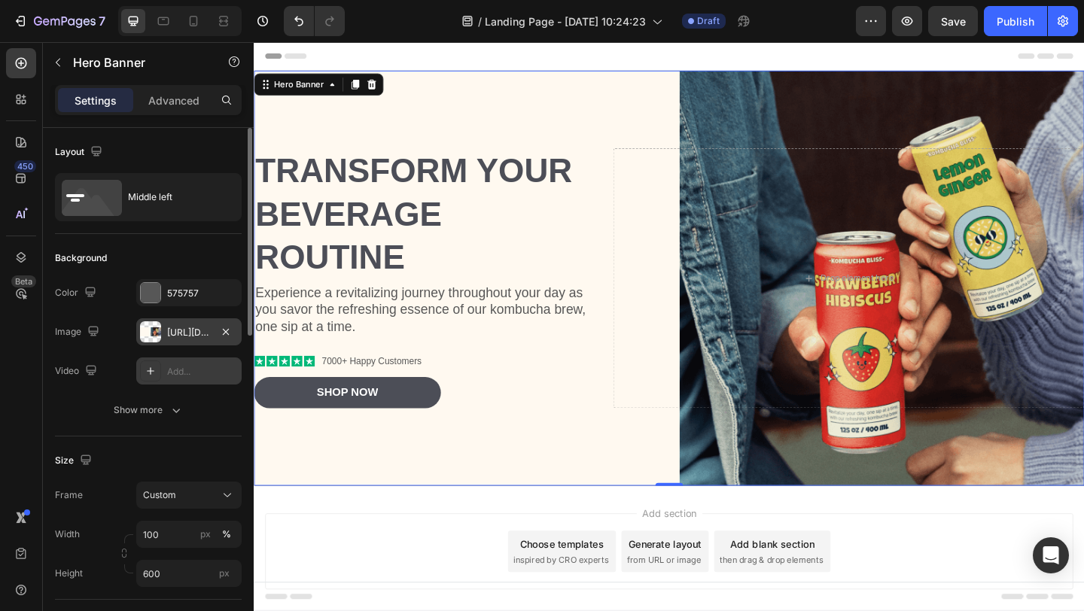
click at [168, 325] on div "[URL][DOMAIN_NAME]" at bounding box center [188, 331] width 105 height 27
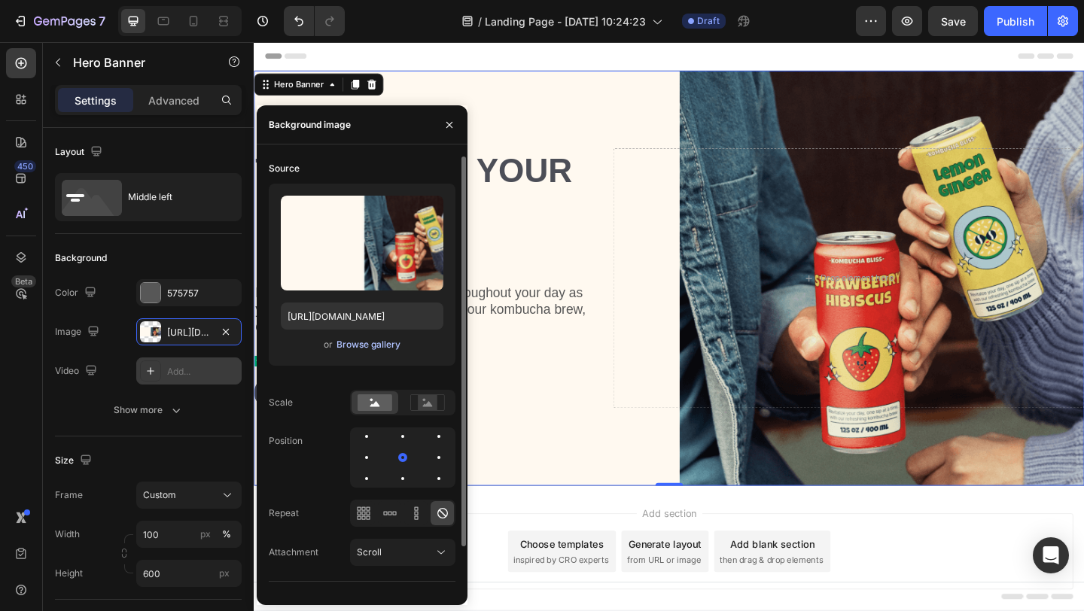
click at [374, 341] on div "Browse gallery" at bounding box center [369, 345] width 64 height 14
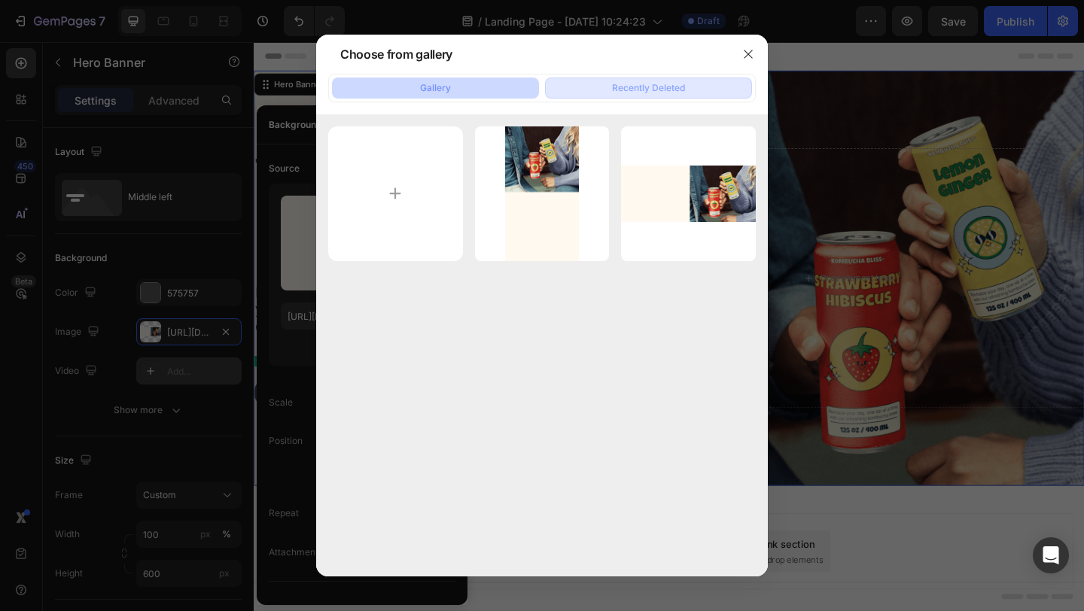
click at [663, 80] on button "Recently Deleted" at bounding box center [648, 88] width 207 height 21
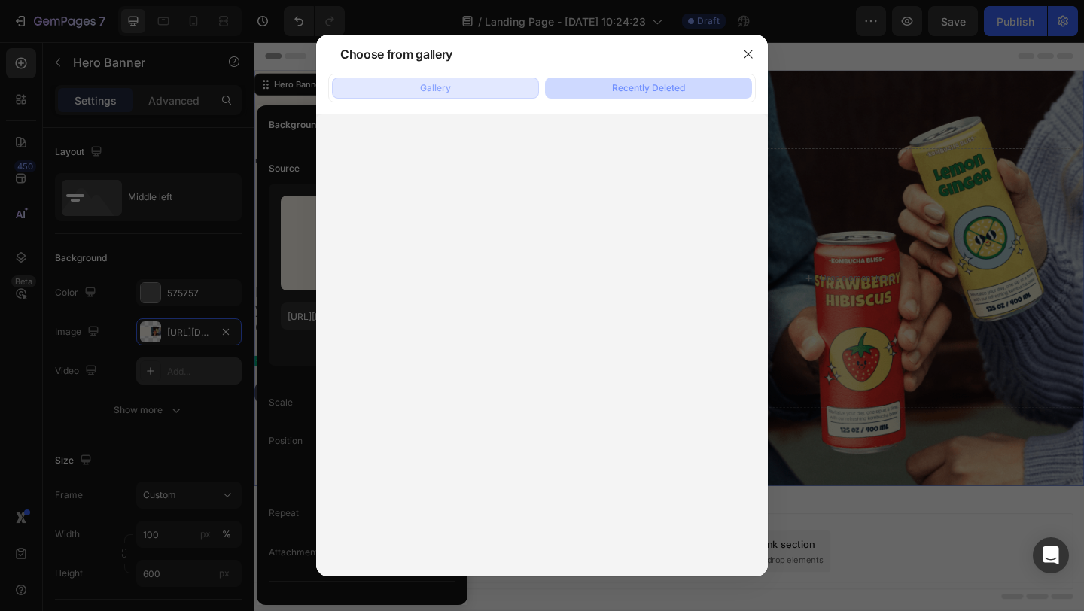
click at [472, 88] on button "Gallery" at bounding box center [435, 88] width 207 height 21
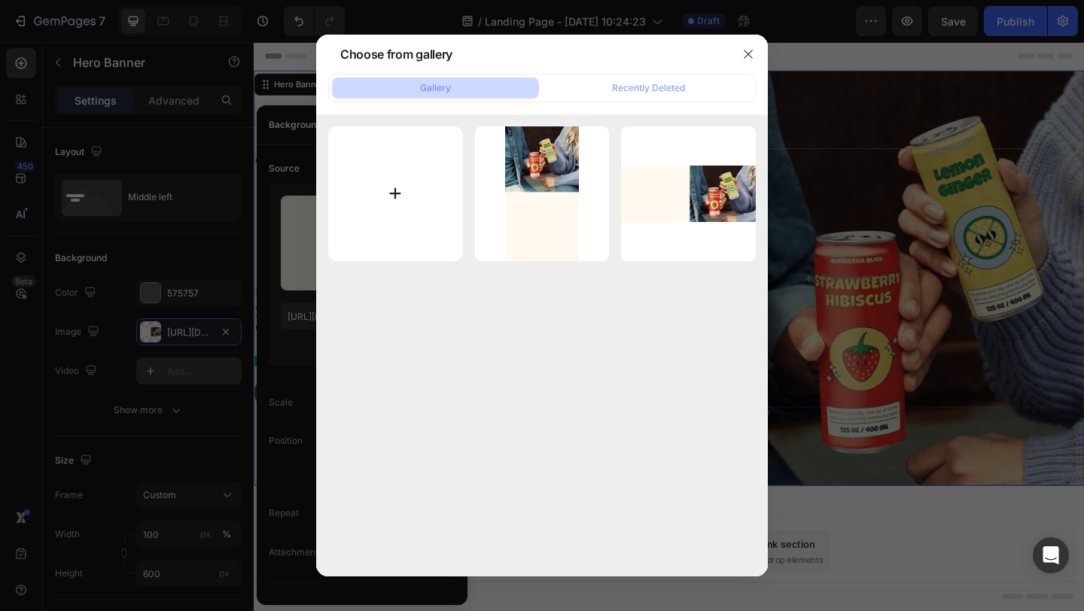
click at [395, 227] on input "file" at bounding box center [395, 193] width 135 height 135
click at [748, 59] on icon "button" at bounding box center [748, 54] width 12 height 12
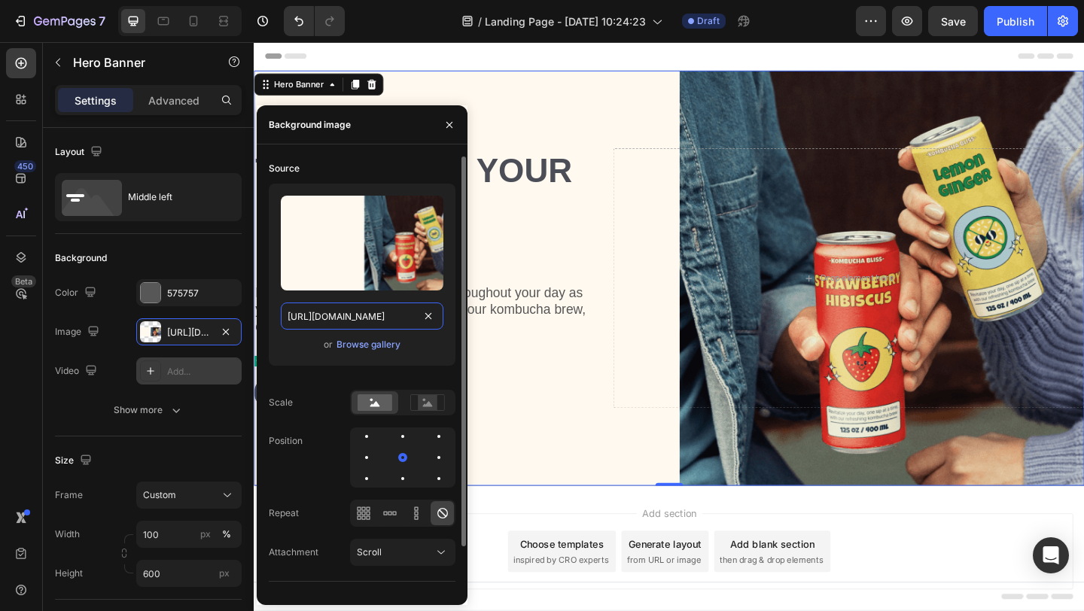
click at [329, 319] on input "[URL][DOMAIN_NAME]" at bounding box center [362, 316] width 163 height 27
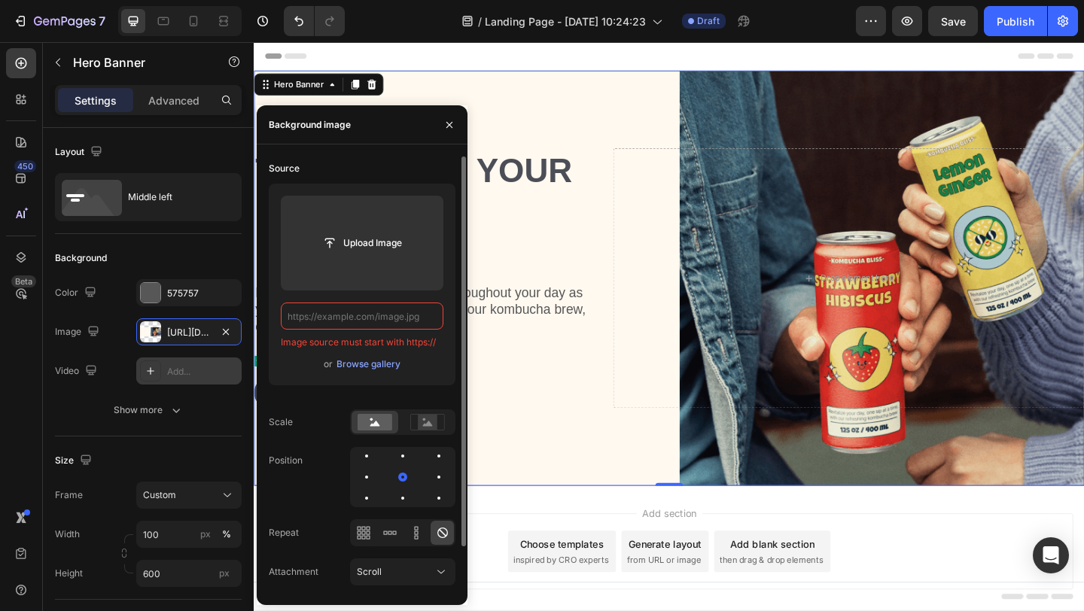
paste input "[URL][DOMAIN_NAME]"
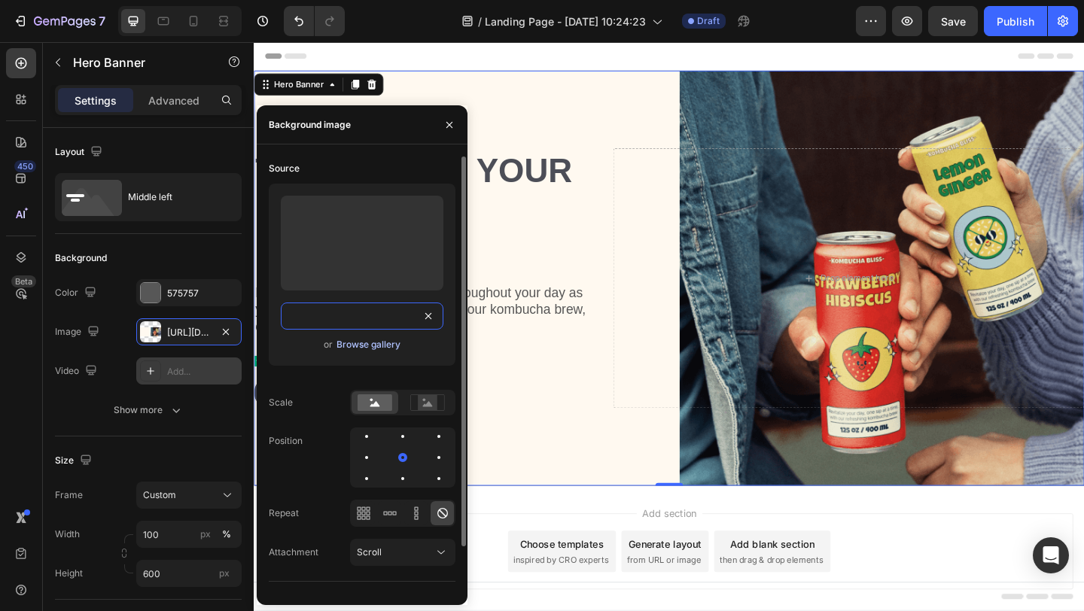
type input "[URL][DOMAIN_NAME]"
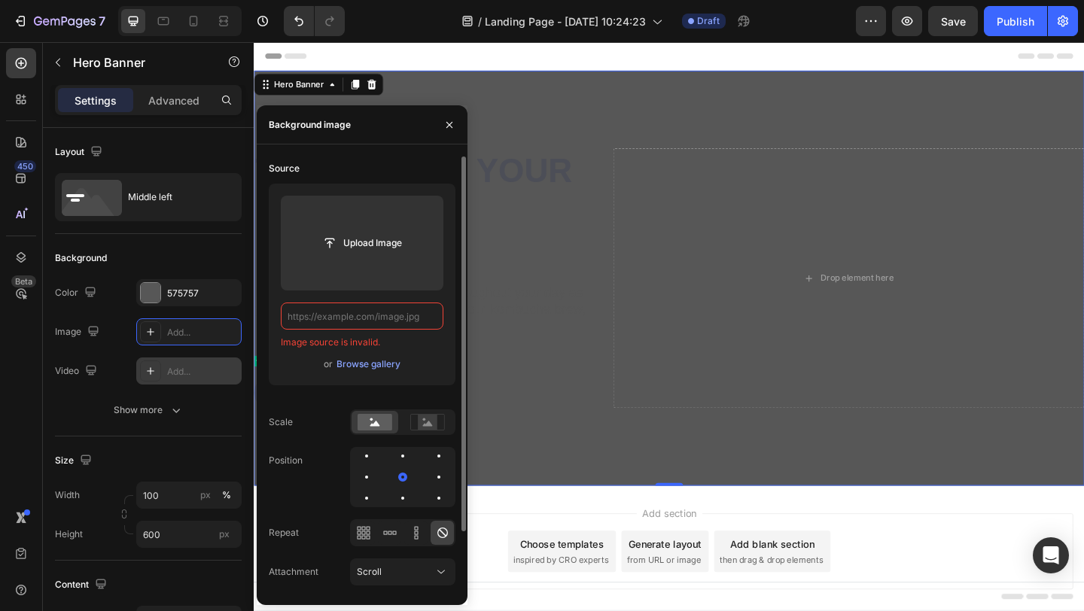
scroll to position [0, 0]
click at [446, 129] on icon "button" at bounding box center [449, 125] width 12 height 12
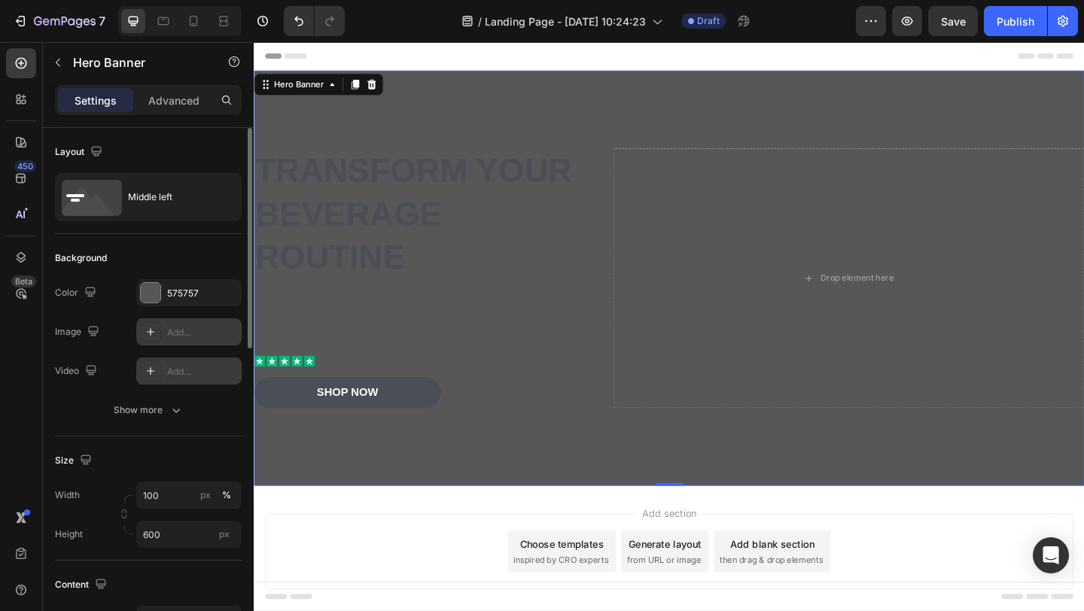
click at [184, 336] on div "Add..." at bounding box center [202, 333] width 71 height 14
type input "[URL][DOMAIN_NAME]"
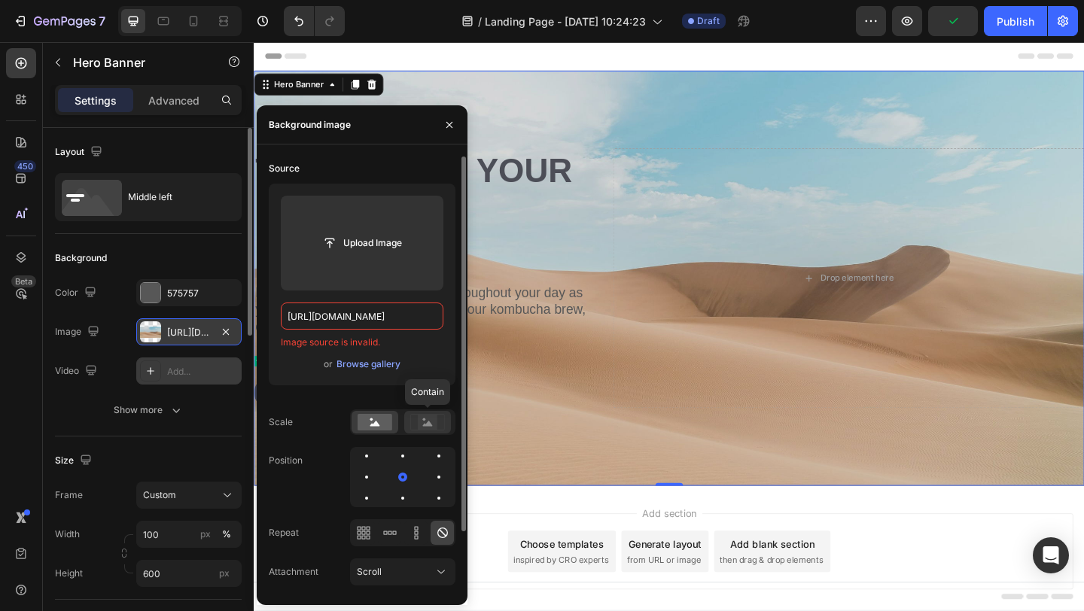
click at [433, 422] on rect at bounding box center [428, 422] width 20 height 15
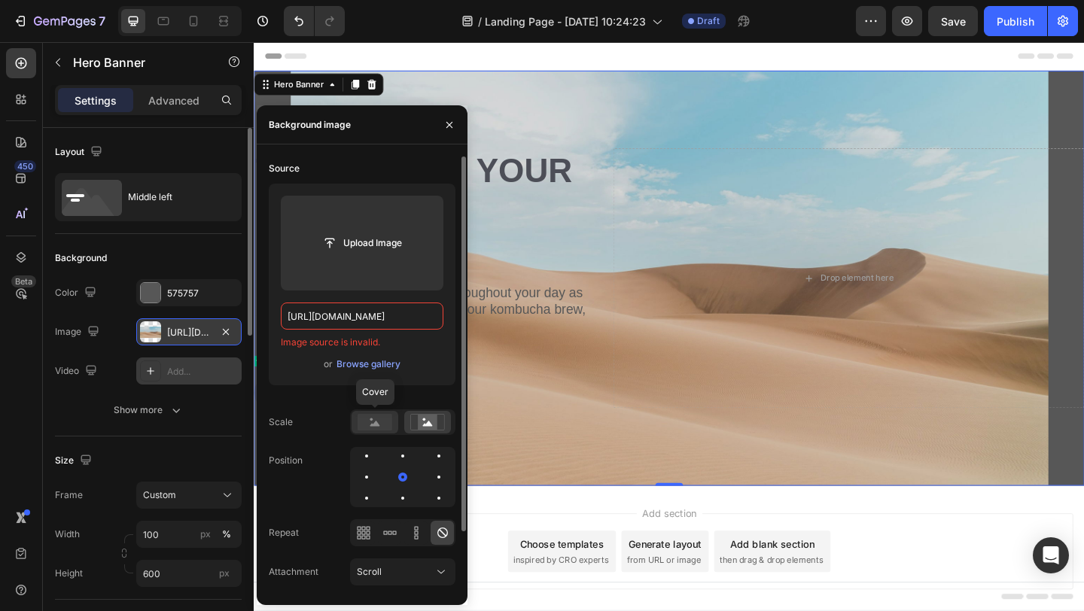
click at [380, 430] on rect at bounding box center [375, 422] width 35 height 17
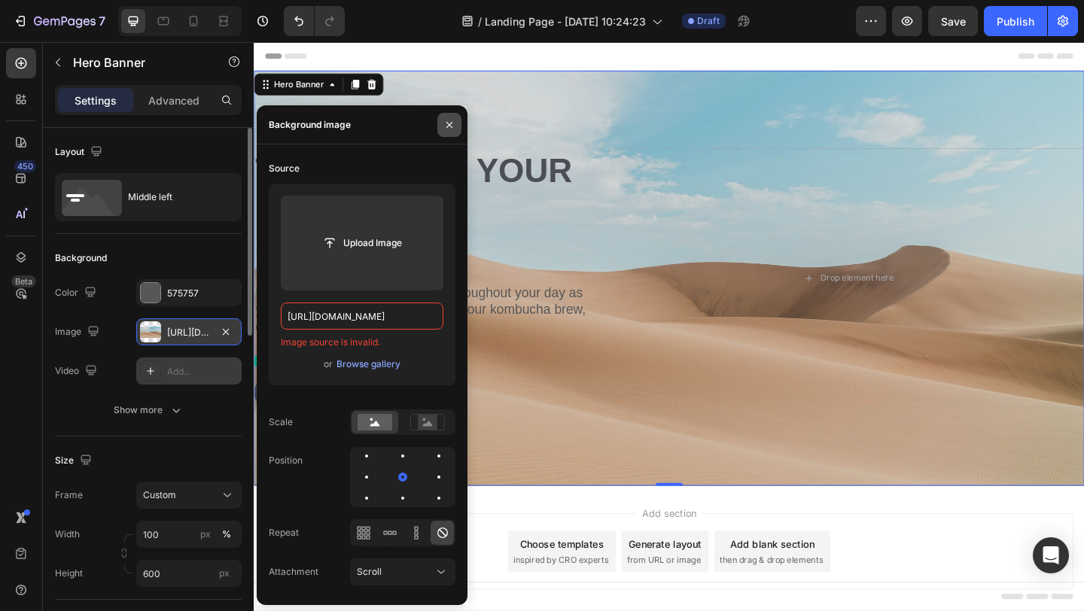
click at [443, 123] on button "button" at bounding box center [449, 125] width 24 height 24
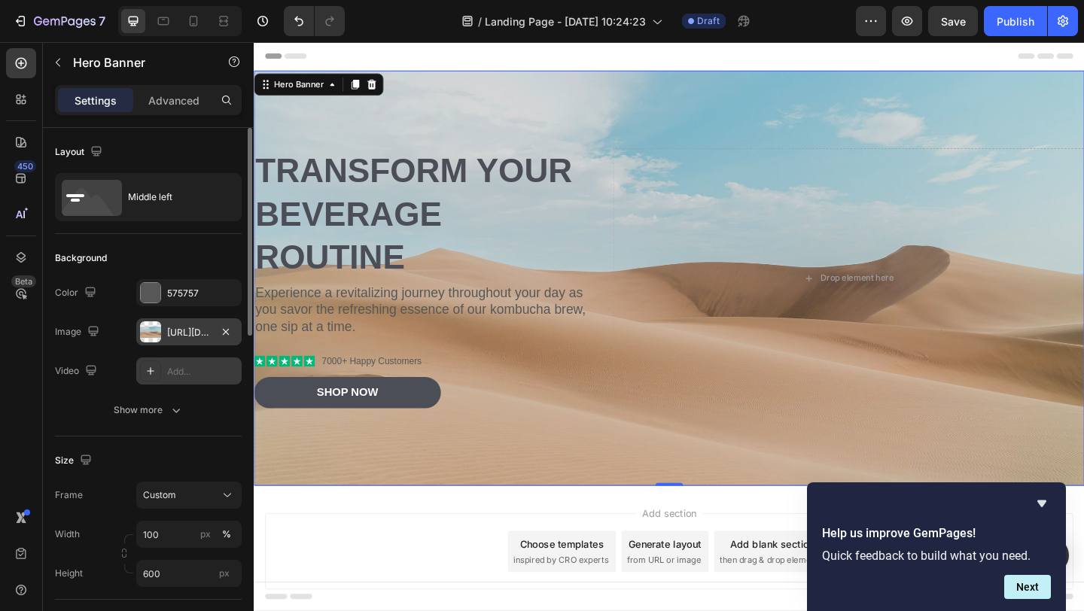
click at [1034, 529] on h2 "Help us improve GemPages!" at bounding box center [936, 534] width 229 height 18
click at [194, 326] on div "[URL][DOMAIN_NAME]" at bounding box center [189, 333] width 44 height 14
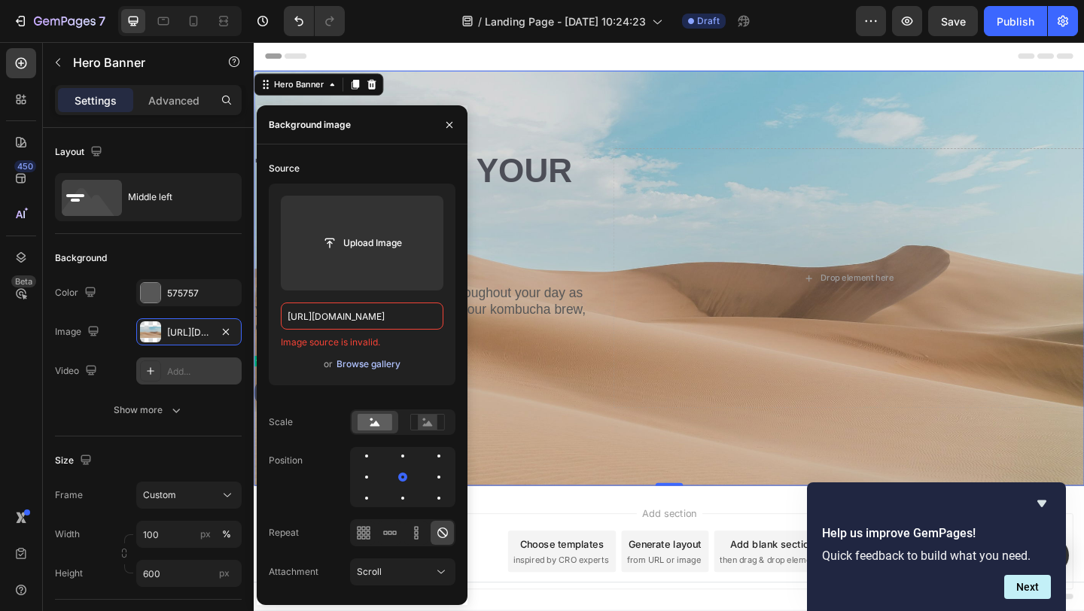
click at [348, 359] on div "Browse gallery" at bounding box center [369, 365] width 64 height 14
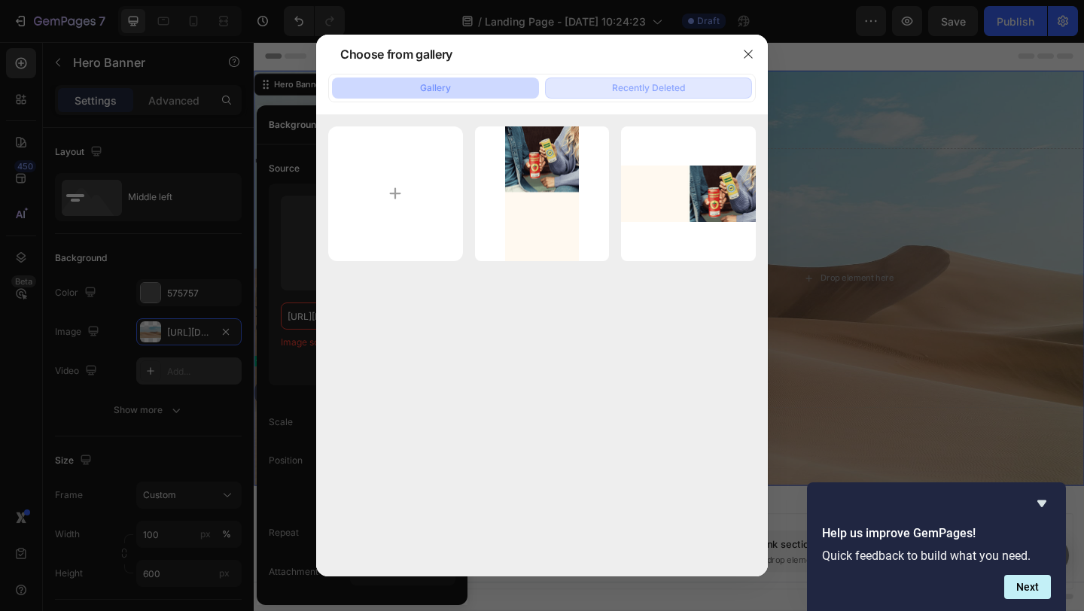
click at [602, 98] on button "Recently Deleted" at bounding box center [648, 88] width 207 height 21
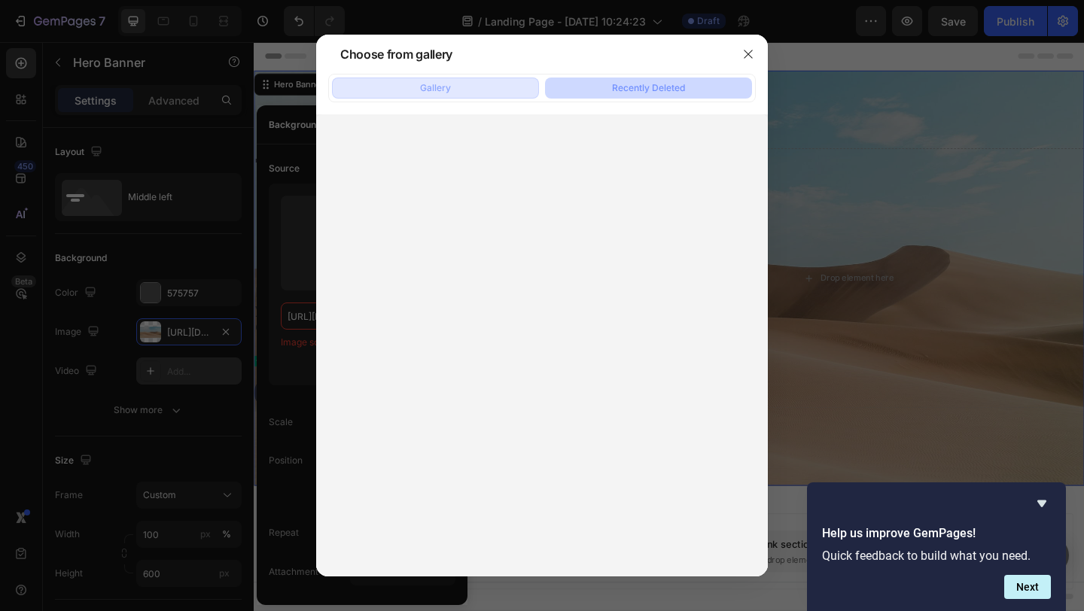
click at [481, 82] on button "Gallery" at bounding box center [435, 88] width 207 height 21
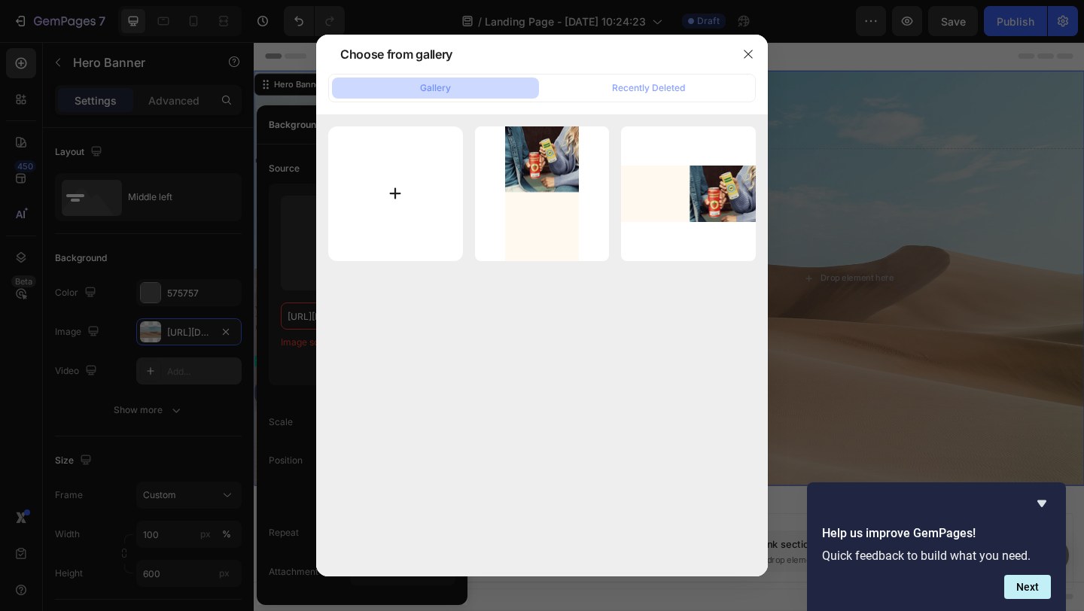
click at [400, 176] on input "file" at bounding box center [395, 193] width 135 height 135
type input "C:\fakepath\Screenshot [DATE] 10.35.52 AM.png"
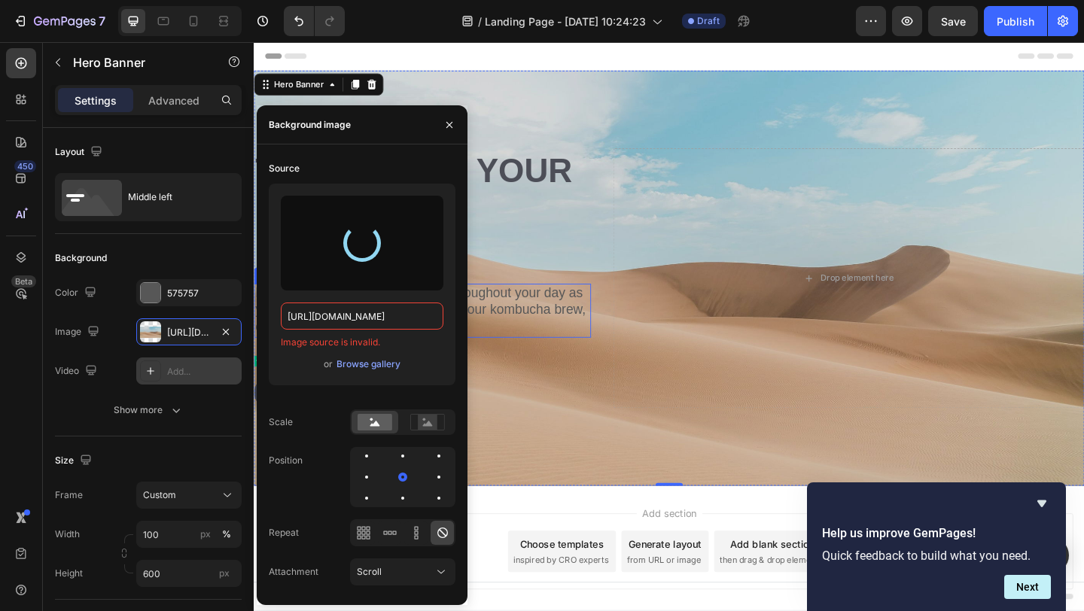
type input "[URL][DOMAIN_NAME]"
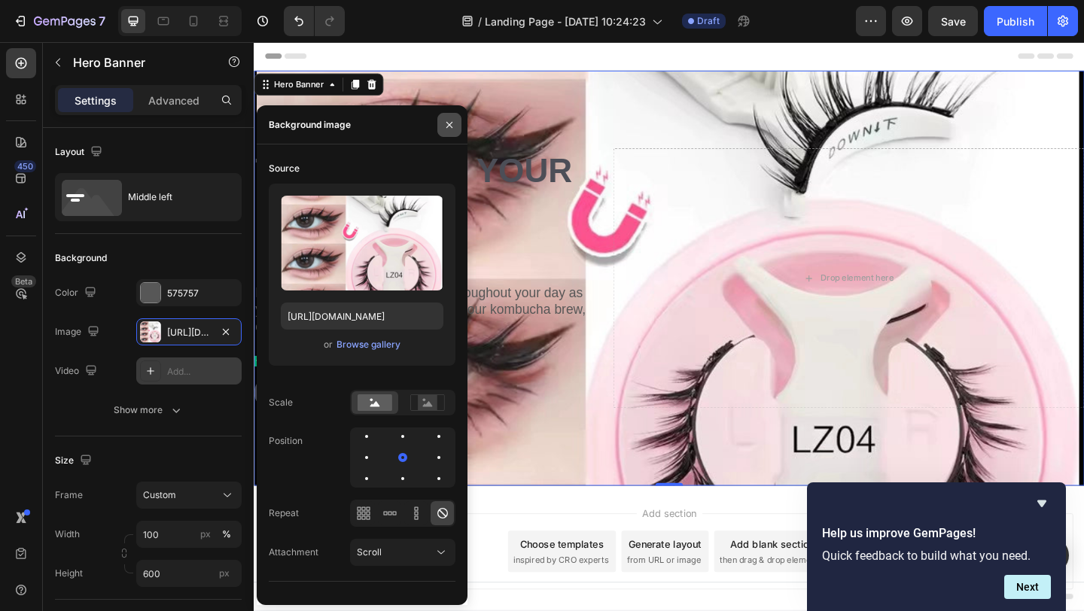
click at [453, 123] on icon "button" at bounding box center [449, 125] width 12 height 12
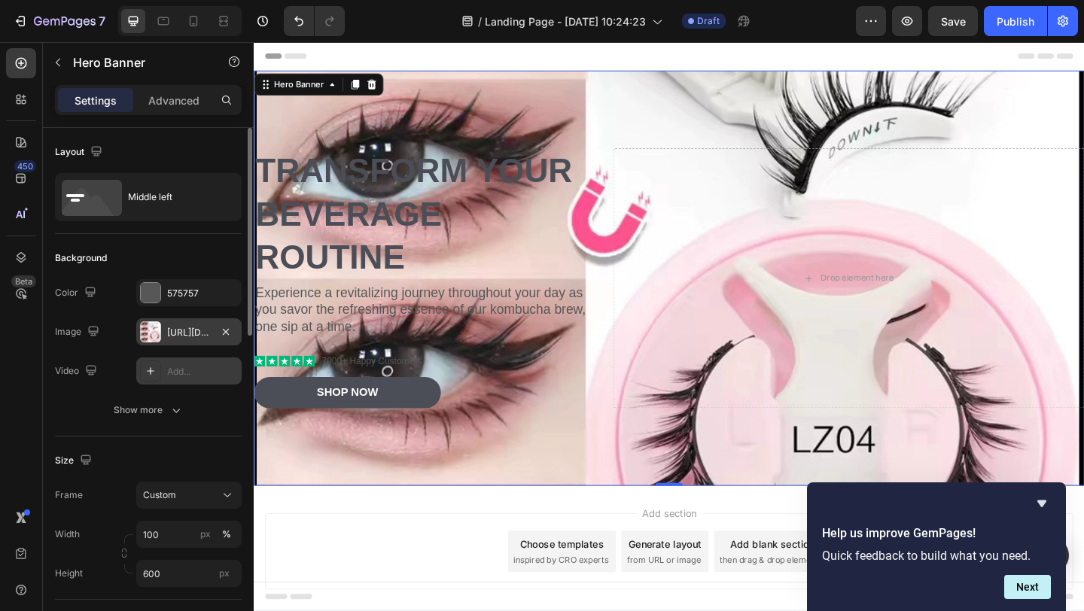
click at [200, 332] on div "[URL][DOMAIN_NAME]" at bounding box center [189, 333] width 44 height 14
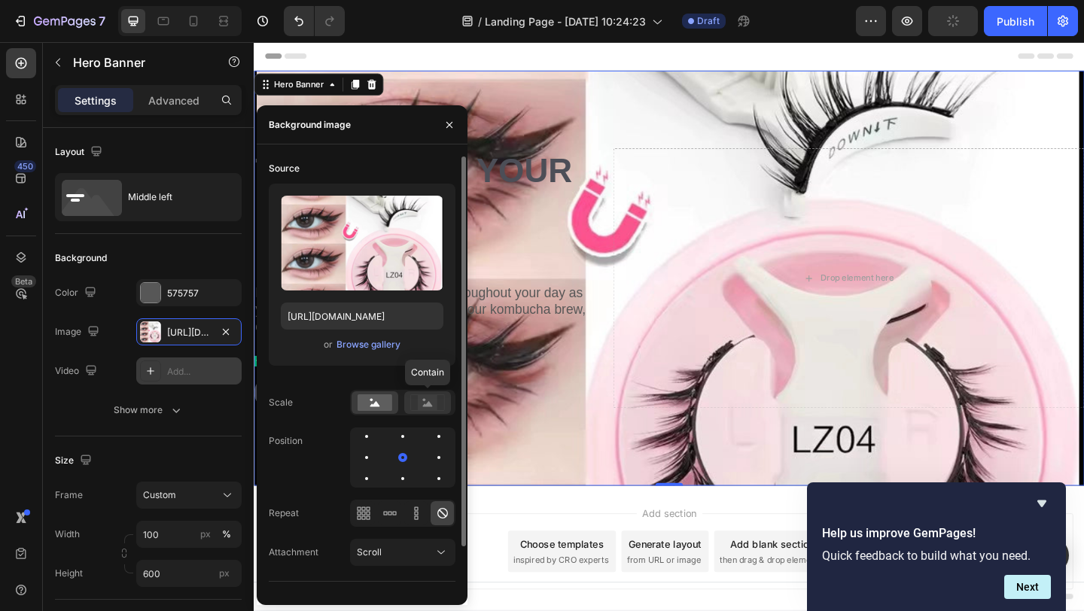
click at [418, 404] on rect at bounding box center [428, 402] width 20 height 15
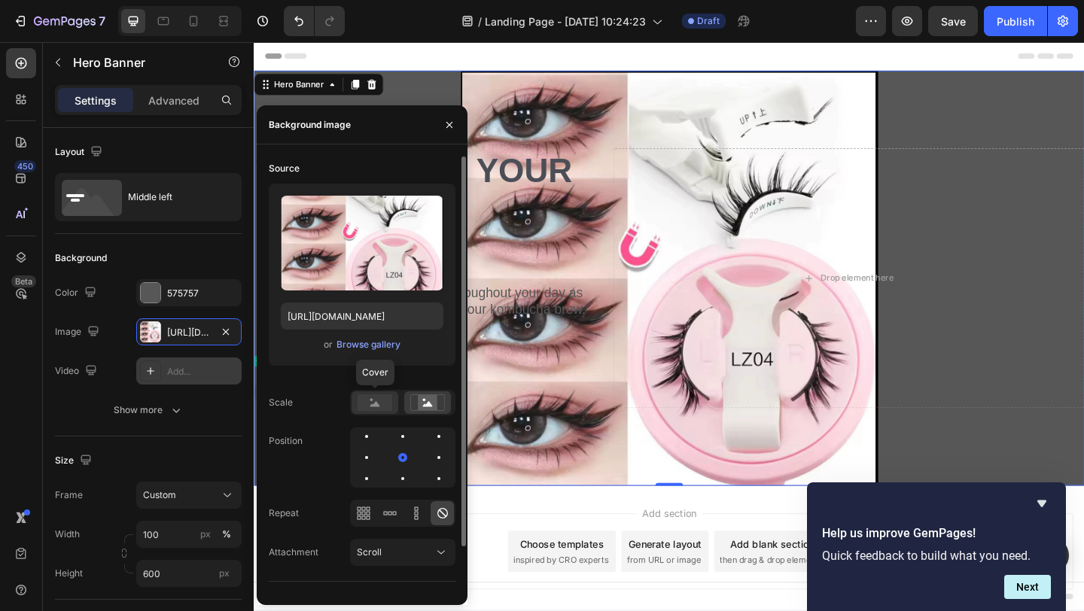
click at [389, 405] on rect at bounding box center [375, 403] width 35 height 17
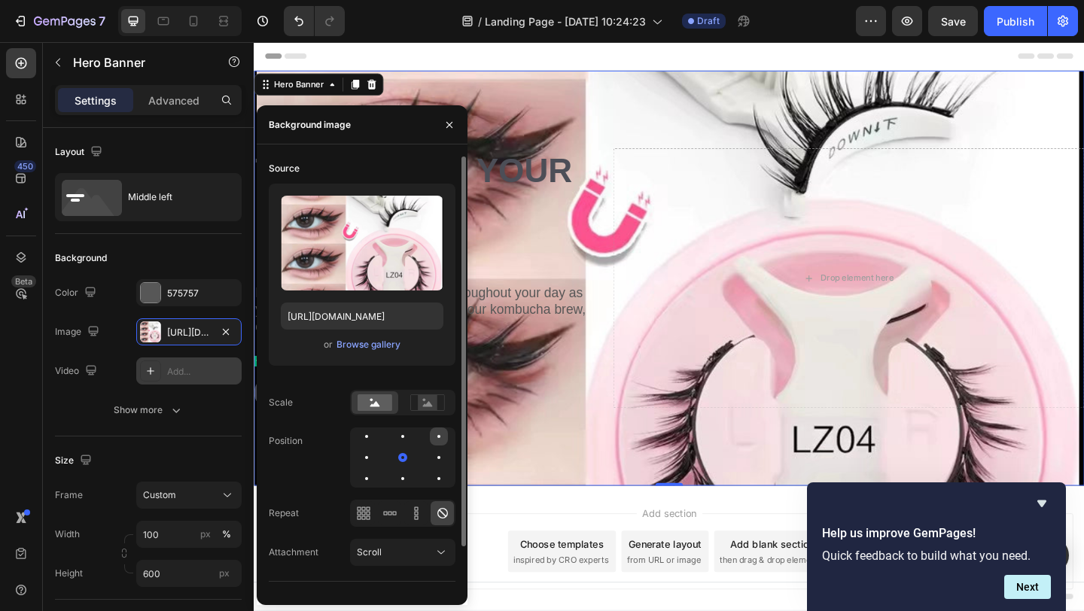
click at [435, 441] on div at bounding box center [439, 437] width 18 height 18
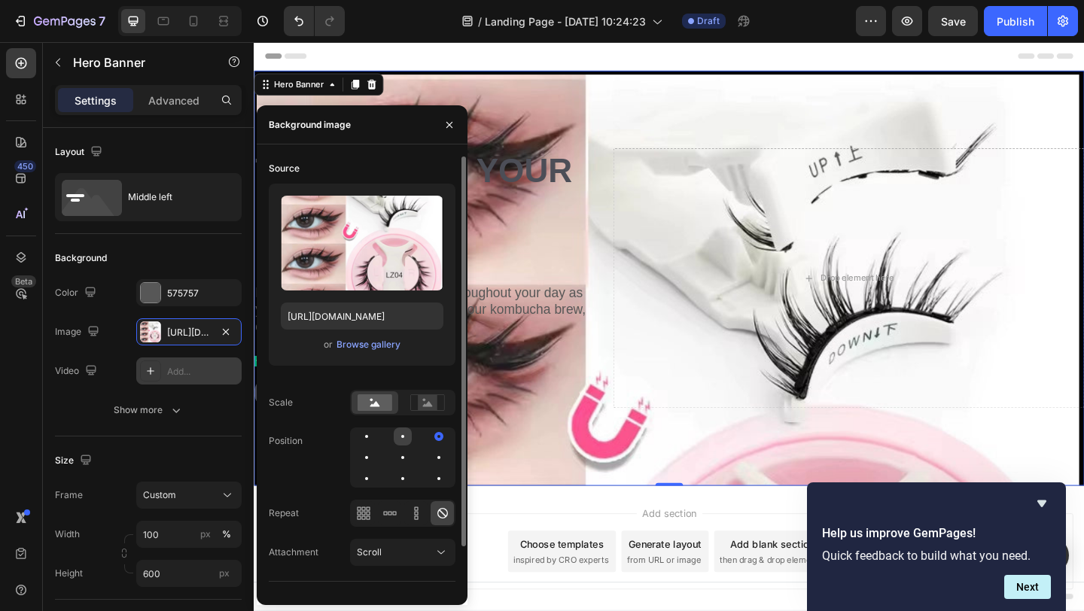
click at [408, 434] on div at bounding box center [403, 437] width 18 height 18
click at [402, 456] on div at bounding box center [402, 457] width 3 height 3
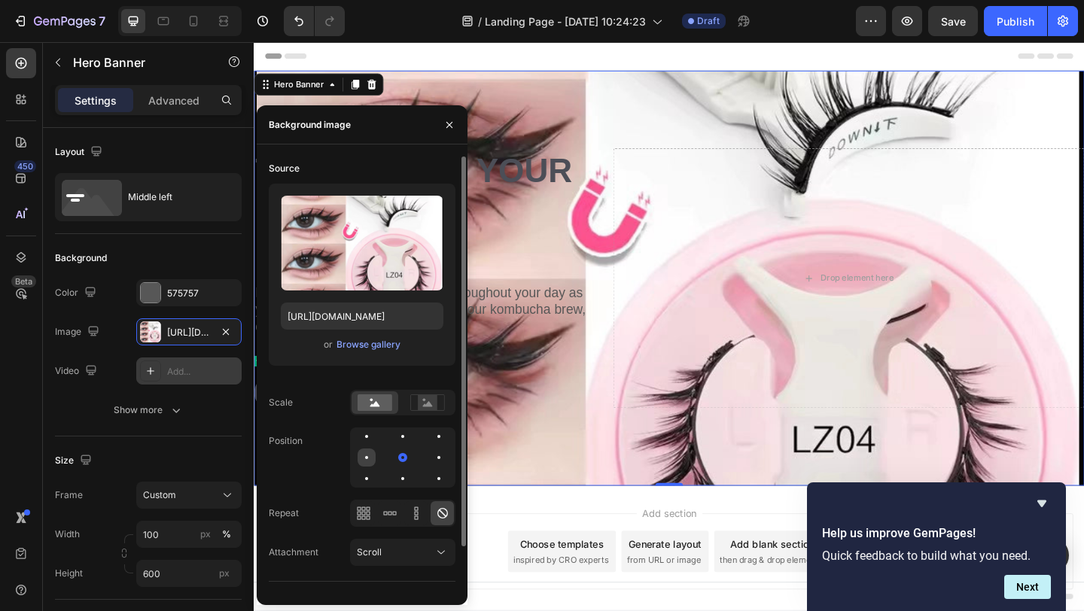
click at [367, 462] on div at bounding box center [367, 458] width 18 height 18
click at [402, 460] on div at bounding box center [403, 458] width 18 height 18
click at [395, 520] on icon at bounding box center [389, 513] width 15 height 15
click at [410, 520] on icon at bounding box center [416, 513] width 15 height 15
click at [370, 511] on icon at bounding box center [363, 513] width 15 height 15
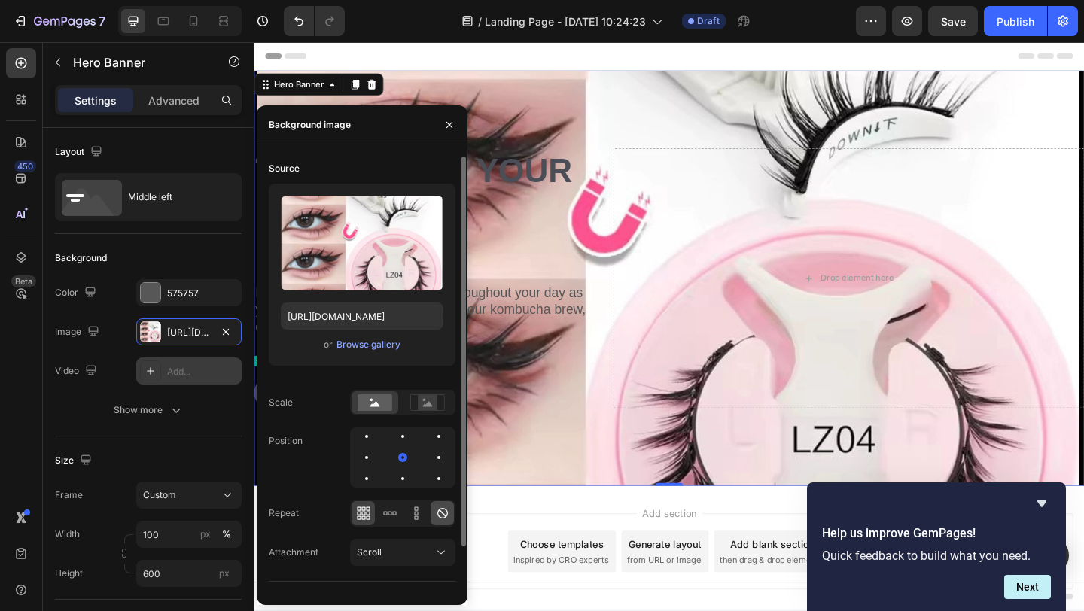
click at [440, 514] on icon at bounding box center [442, 513] width 15 height 15
click at [442, 557] on icon at bounding box center [441, 552] width 15 height 15
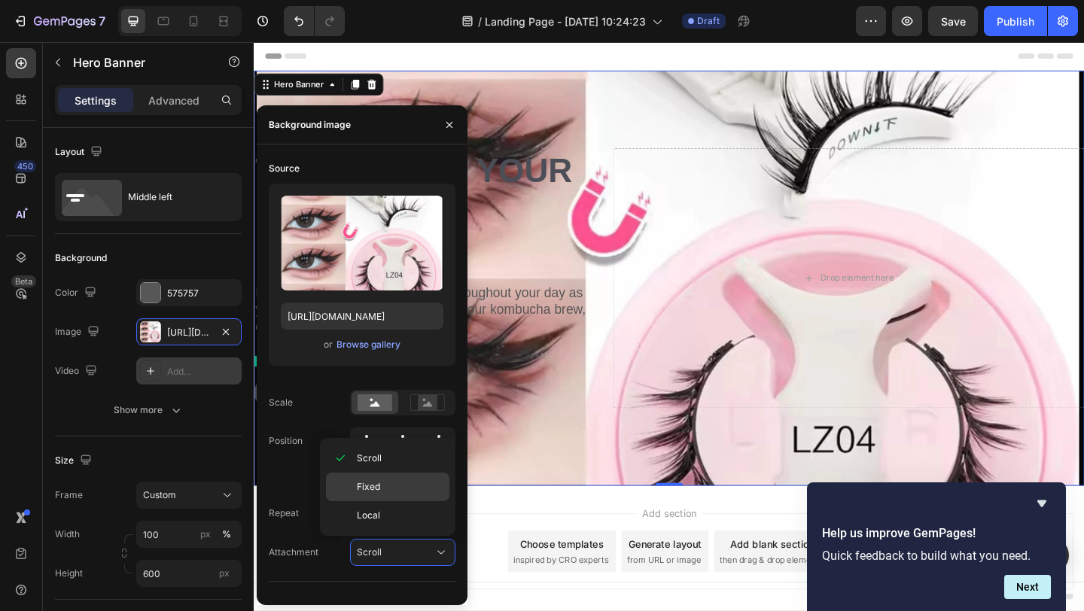
click at [393, 493] on p "Fixed" at bounding box center [400, 487] width 86 height 14
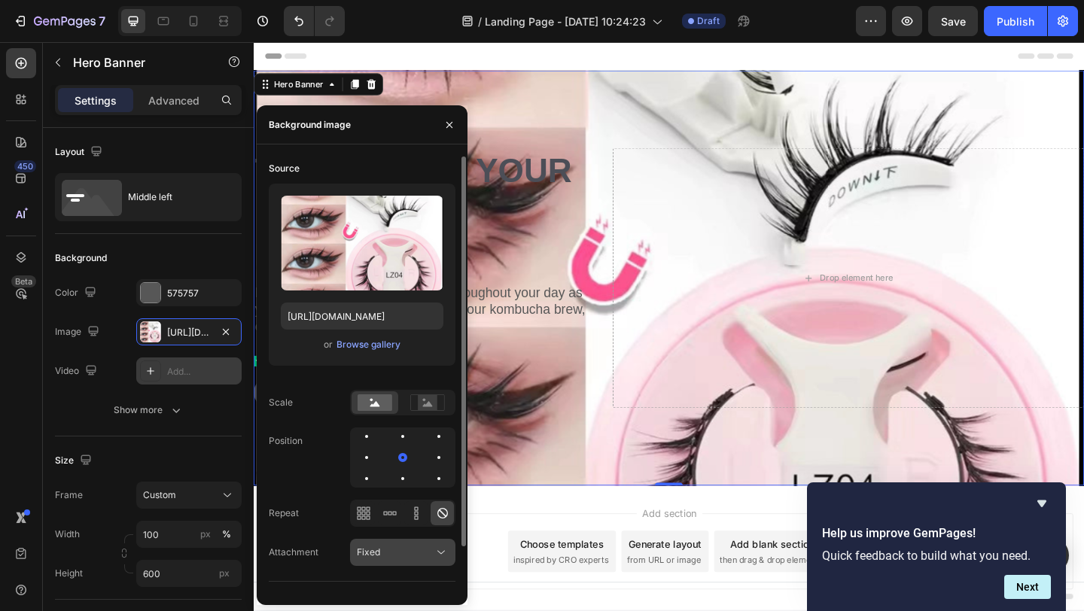
click at [430, 563] on button "Fixed" at bounding box center [402, 552] width 105 height 27
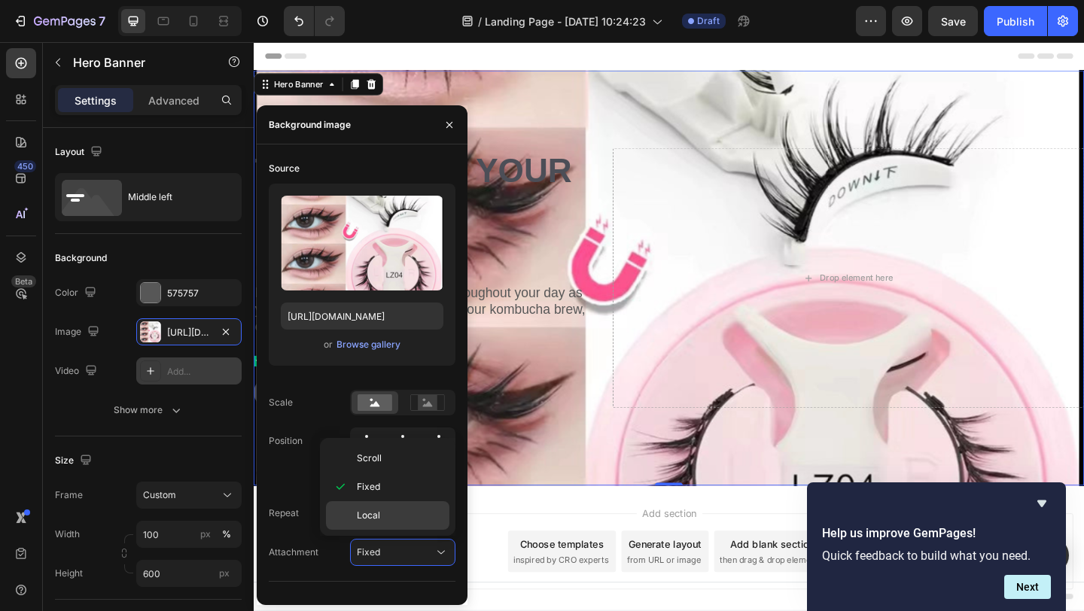
click at [381, 517] on p "Local" at bounding box center [400, 516] width 86 height 14
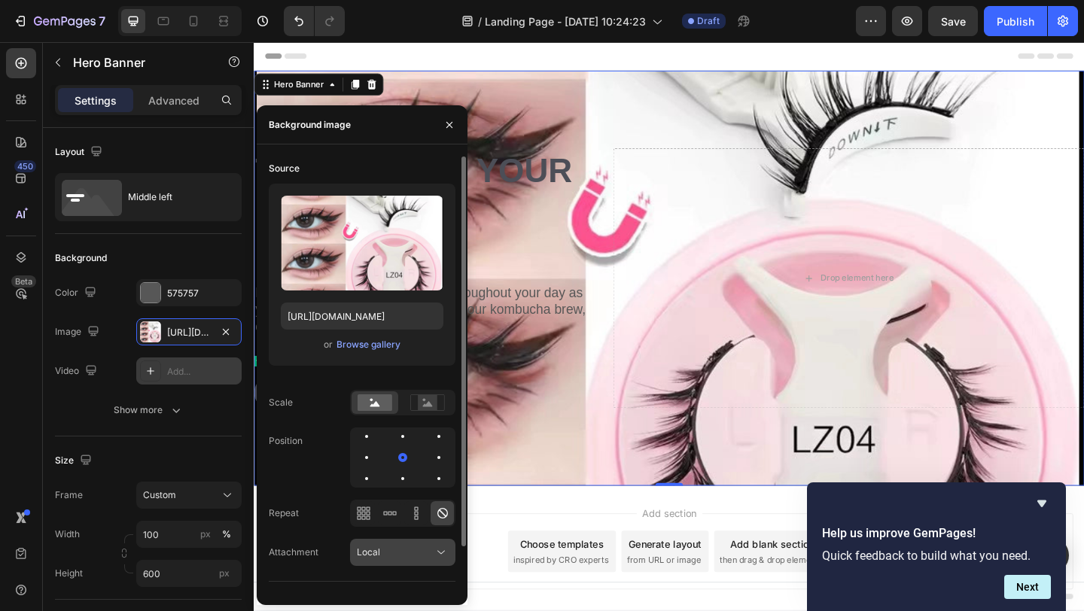
click at [408, 553] on div "Local" at bounding box center [395, 553] width 77 height 14
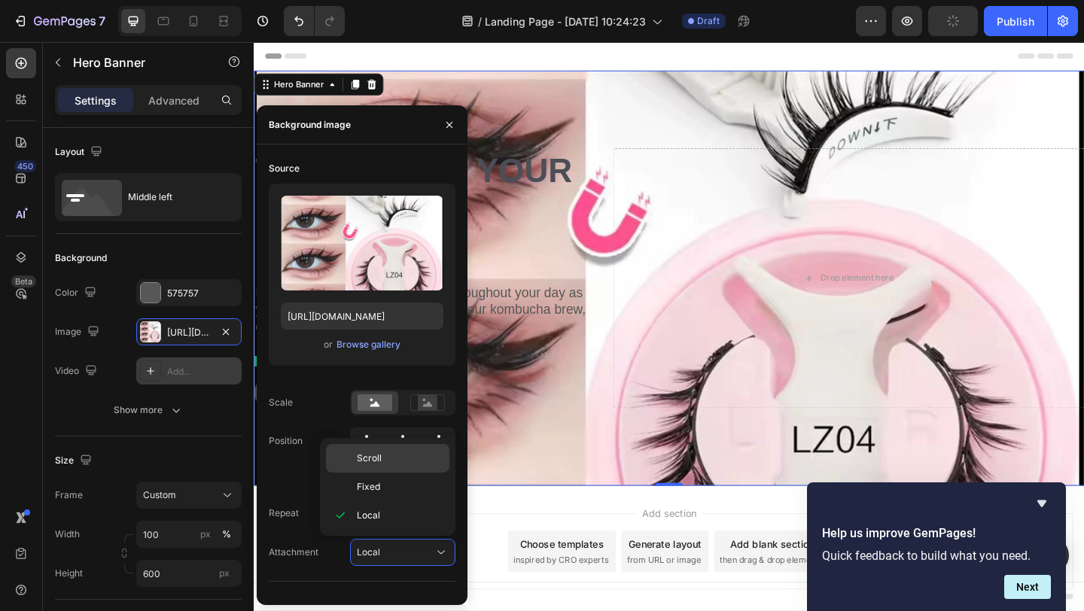
click at [381, 459] on p "Scroll" at bounding box center [400, 459] width 86 height 14
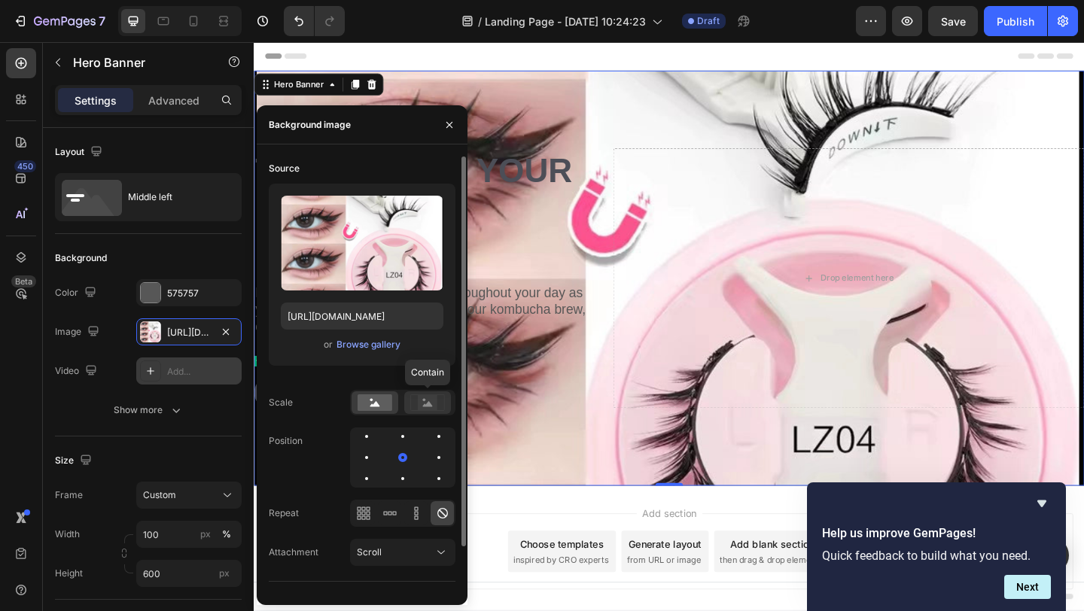
click at [423, 407] on rect at bounding box center [428, 402] width 20 height 15
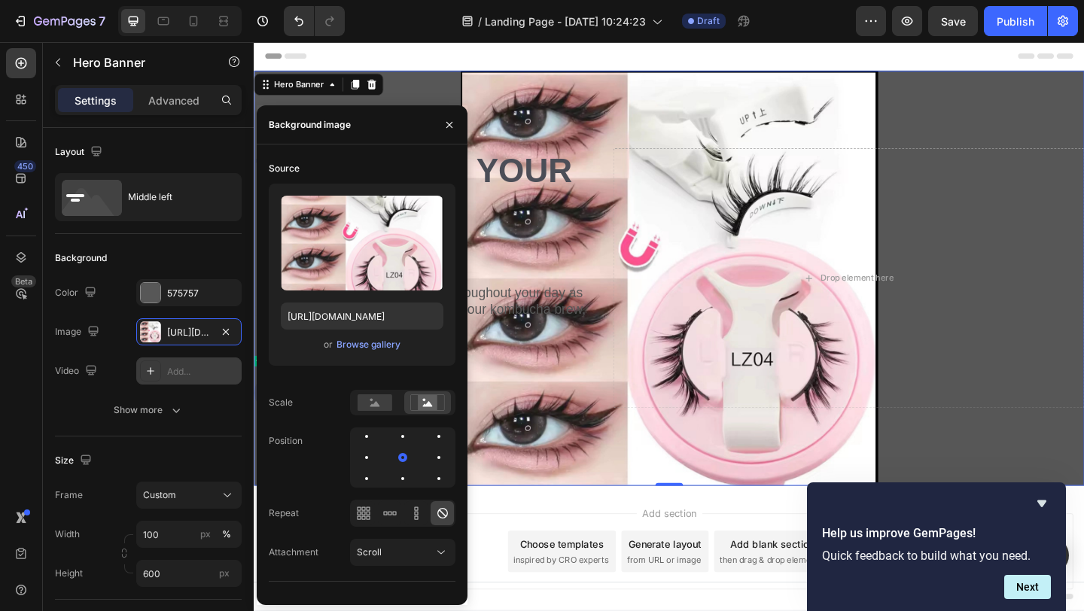
click at [443, 111] on div at bounding box center [449, 124] width 36 height 38
click at [456, 137] on div at bounding box center [449, 124] width 36 height 38
click at [455, 127] on icon "button" at bounding box center [449, 125] width 12 height 12
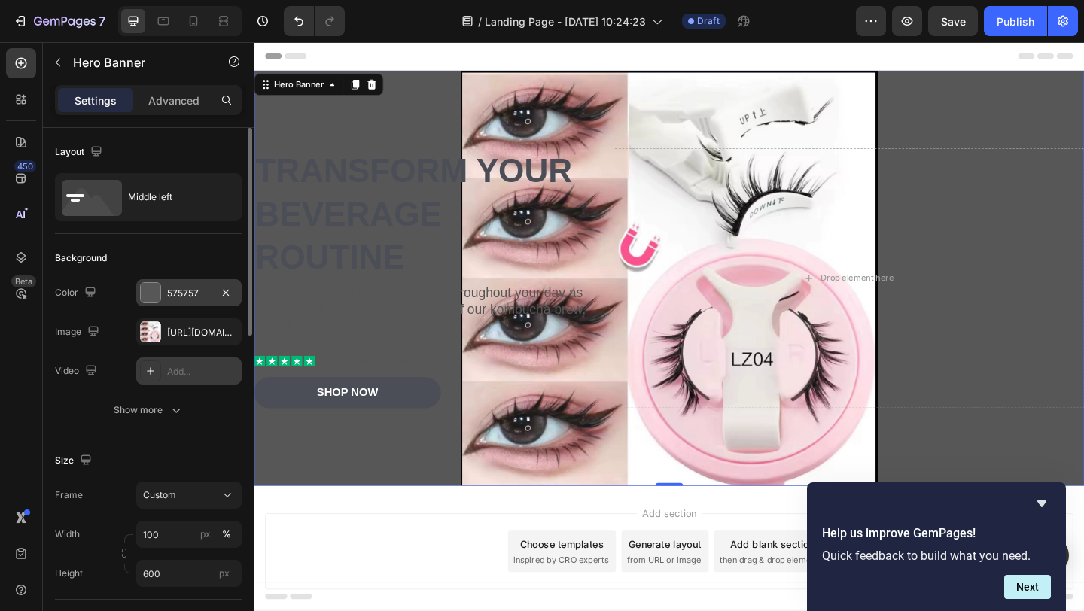
click at [193, 294] on div "575757" at bounding box center [189, 294] width 44 height 14
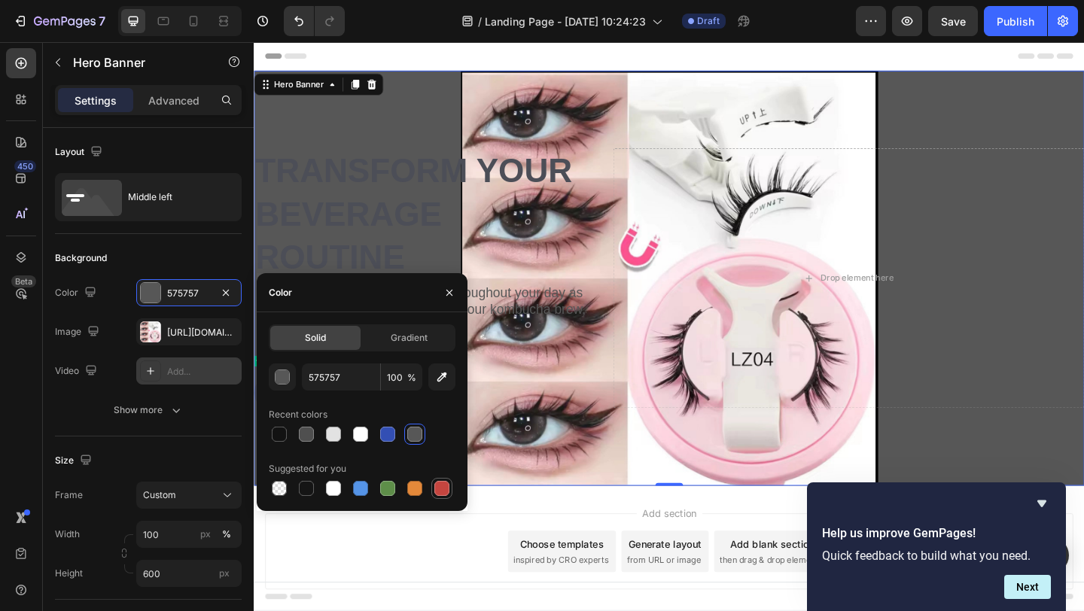
click at [439, 489] on div at bounding box center [441, 488] width 15 height 15
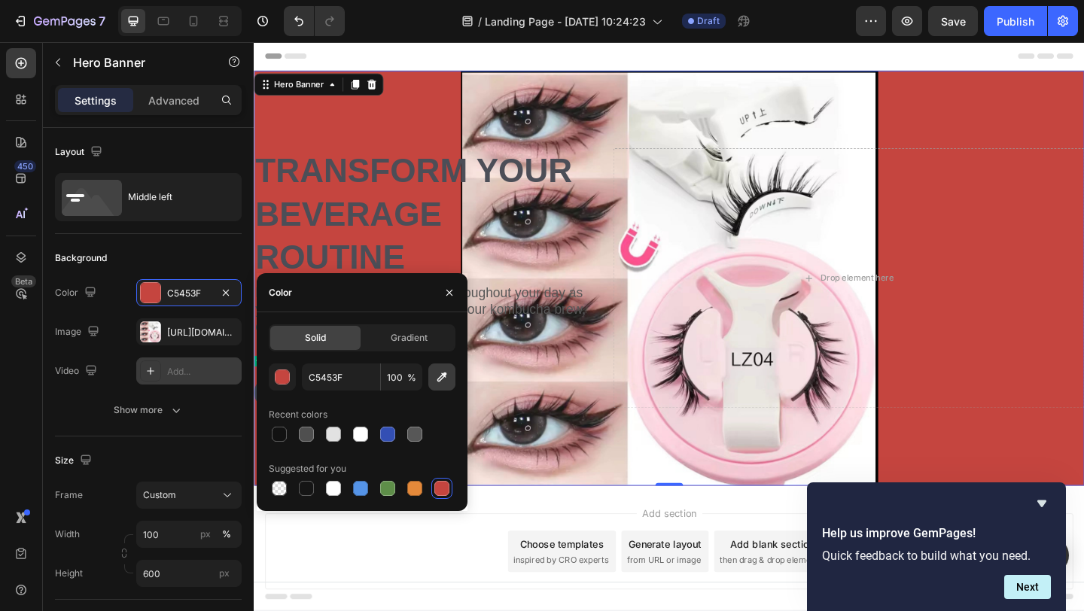
click at [449, 381] on icon "button" at bounding box center [441, 377] width 15 height 15
type input "F1D4D9"
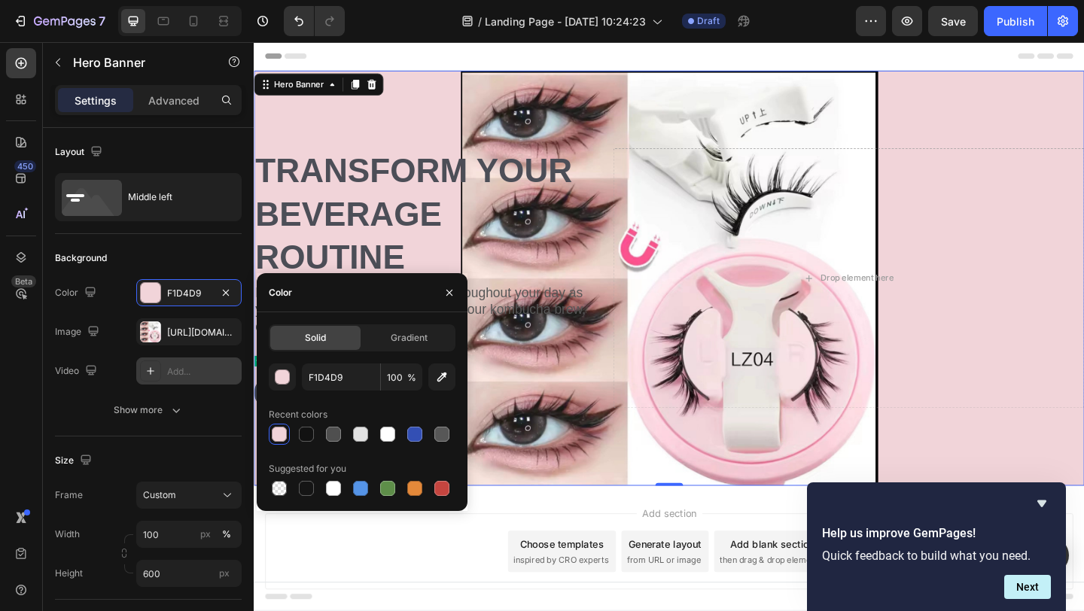
click at [422, 611] on div "Add section Choose templates inspired by CRO experts Generate layout from URL o…" at bounding box center [705, 596] width 879 height 83
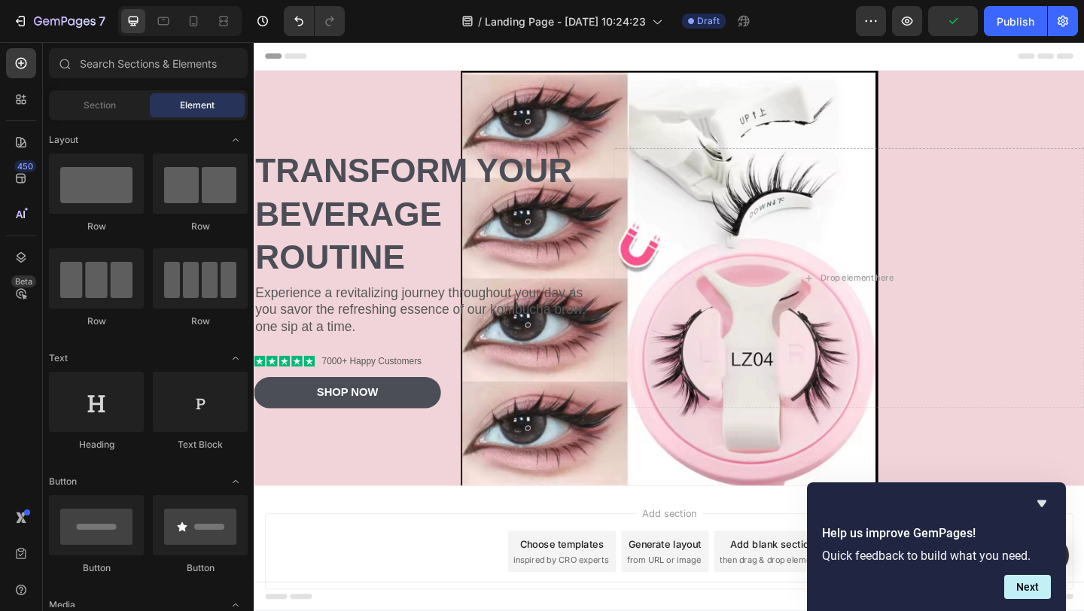
click at [352, 577] on div "Add section Choose templates inspired by CRO experts Generate layout from URL o…" at bounding box center [705, 596] width 879 height 83
click at [355, 549] on div "Add section Choose templates inspired by CRO experts Generate layout from URL o…" at bounding box center [705, 617] width 903 height 185
click at [681, 556] on span "Add section" at bounding box center [706, 555] width 72 height 16
click at [373, 323] on p "Experience a revitalizing journey throughout your day as you savor the refreshi…" at bounding box center [437, 334] width 364 height 56
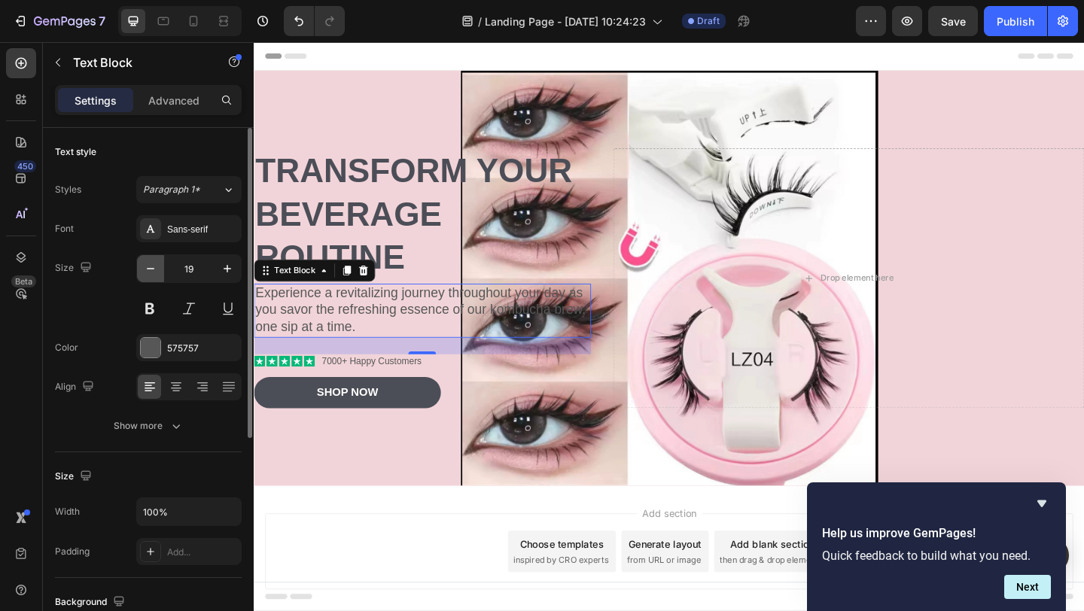
click at [145, 275] on icon "button" at bounding box center [150, 268] width 15 height 15
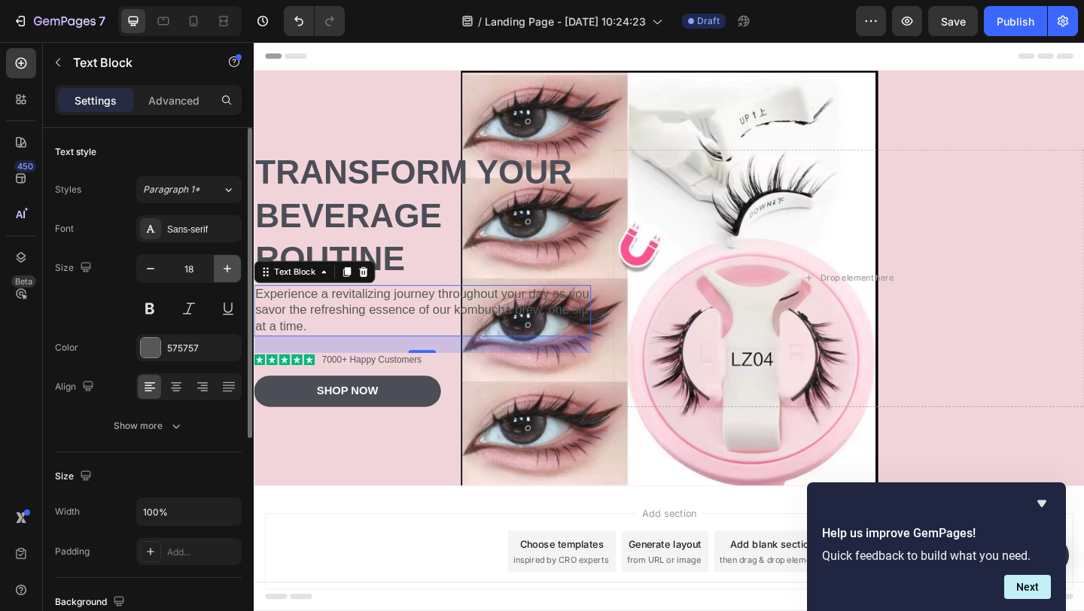
click at [226, 270] on icon "button" at bounding box center [227, 268] width 15 height 15
type input "19"
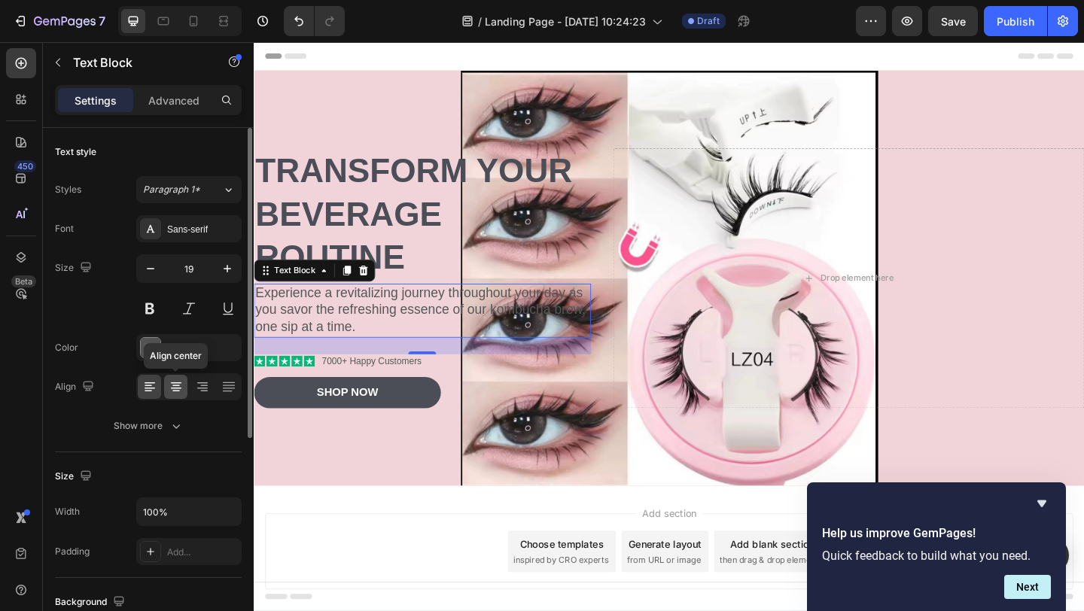
click at [178, 381] on icon at bounding box center [176, 386] width 15 height 15
click at [205, 385] on icon at bounding box center [202, 386] width 15 height 15
click at [231, 390] on icon at bounding box center [228, 386] width 15 height 15
click at [154, 390] on icon at bounding box center [149, 386] width 15 height 15
click at [147, 347] on div at bounding box center [151, 348] width 20 height 20
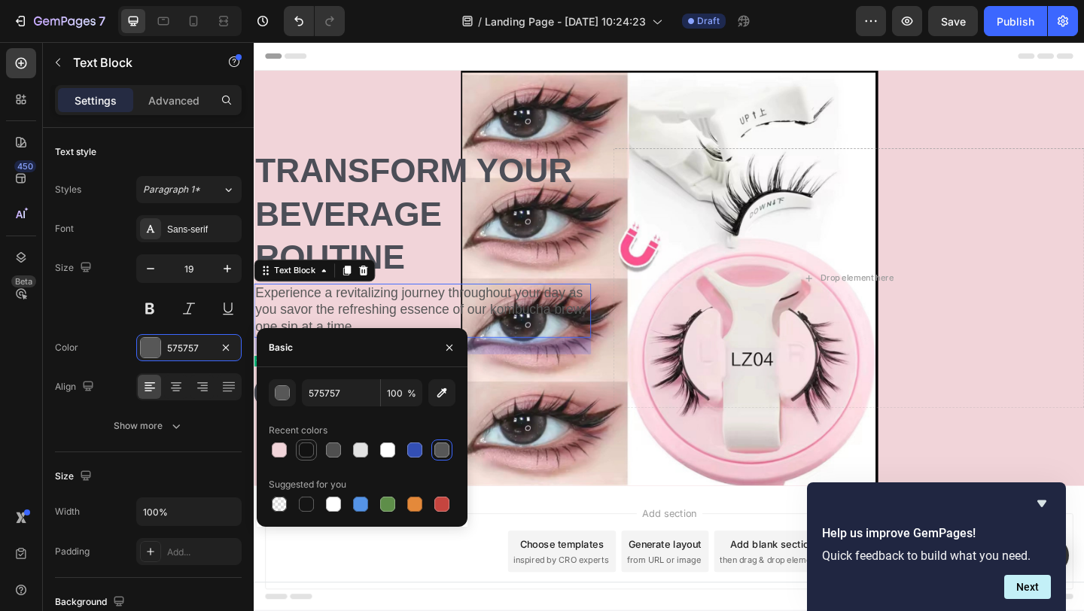
click at [312, 453] on div at bounding box center [306, 450] width 15 height 15
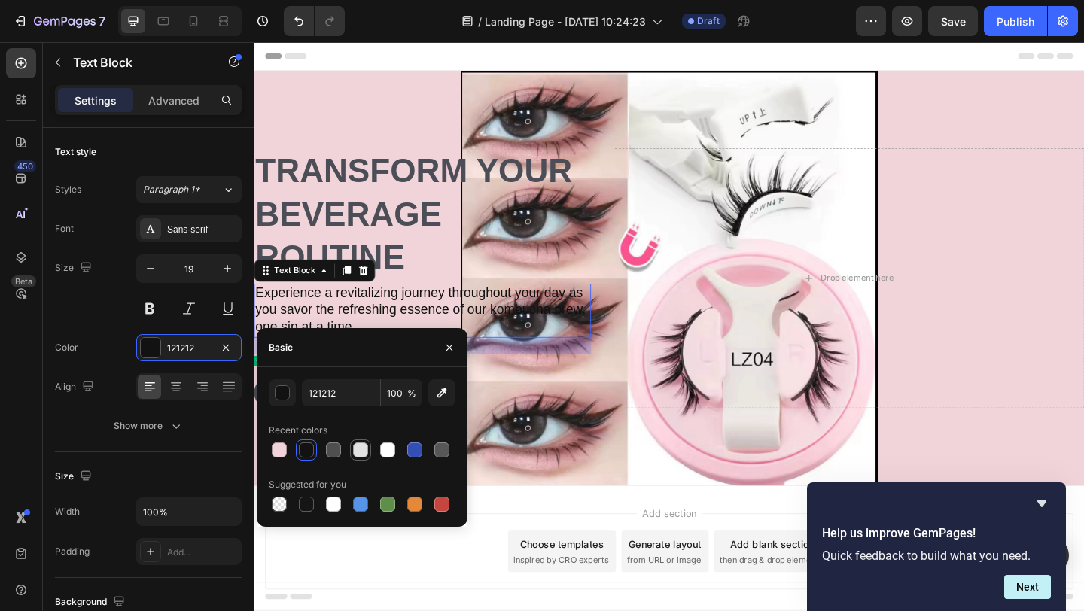
click at [362, 452] on div at bounding box center [360, 450] width 15 height 15
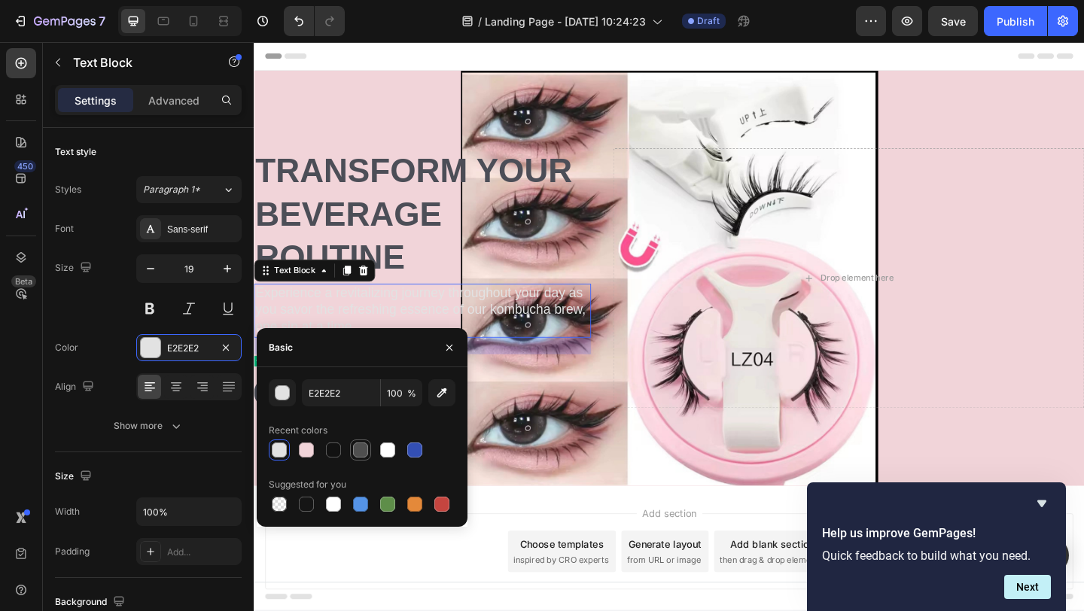
click at [357, 449] on div at bounding box center [360, 450] width 15 height 15
type input "4F4F4F"
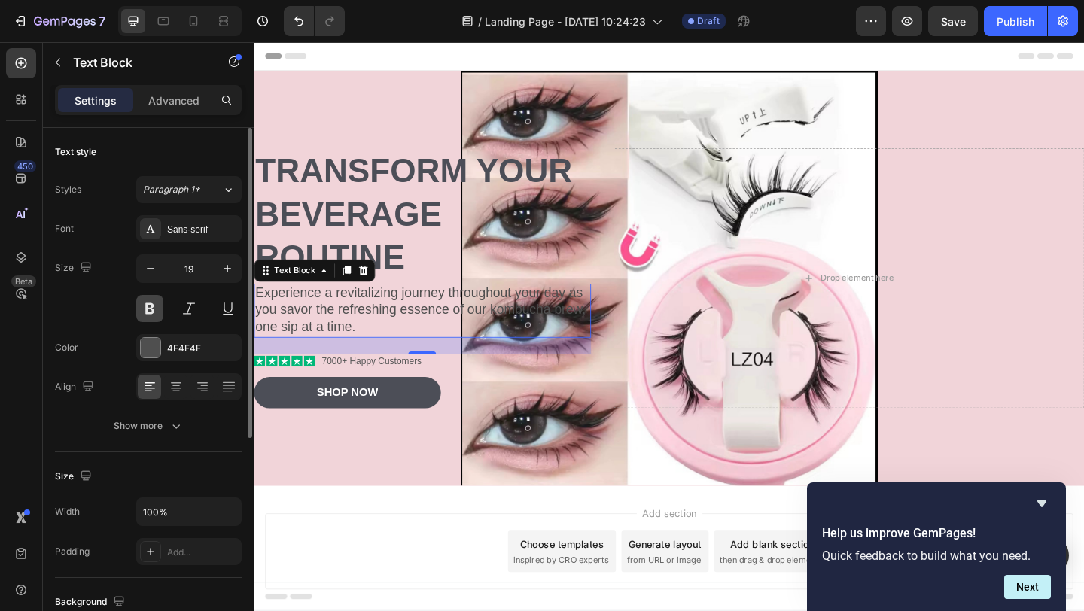
click at [158, 310] on button at bounding box center [149, 308] width 27 height 27
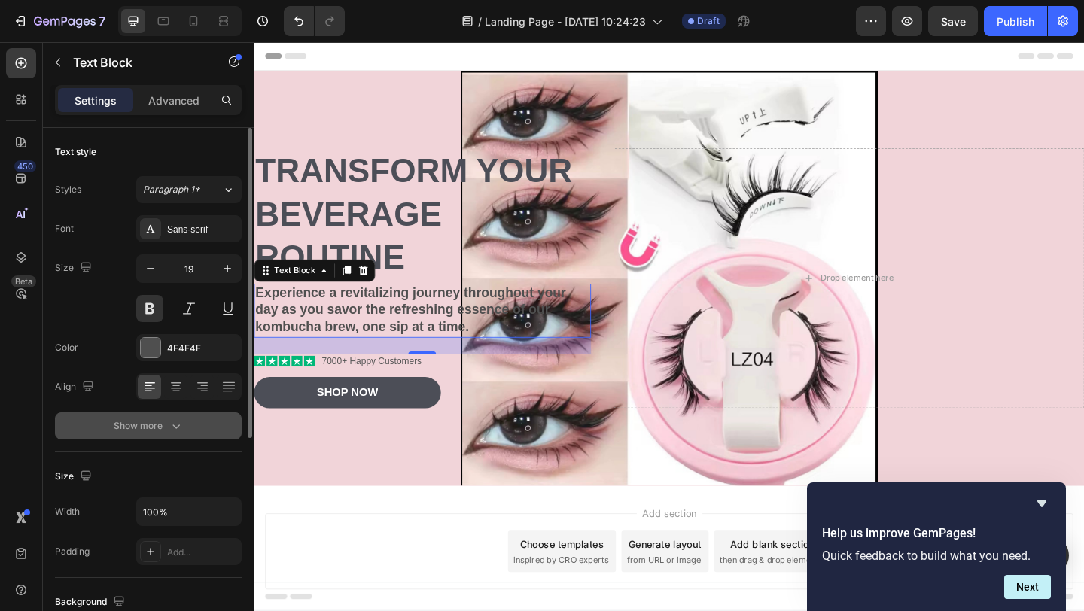
click at [165, 428] on div "Show more" at bounding box center [149, 426] width 70 height 15
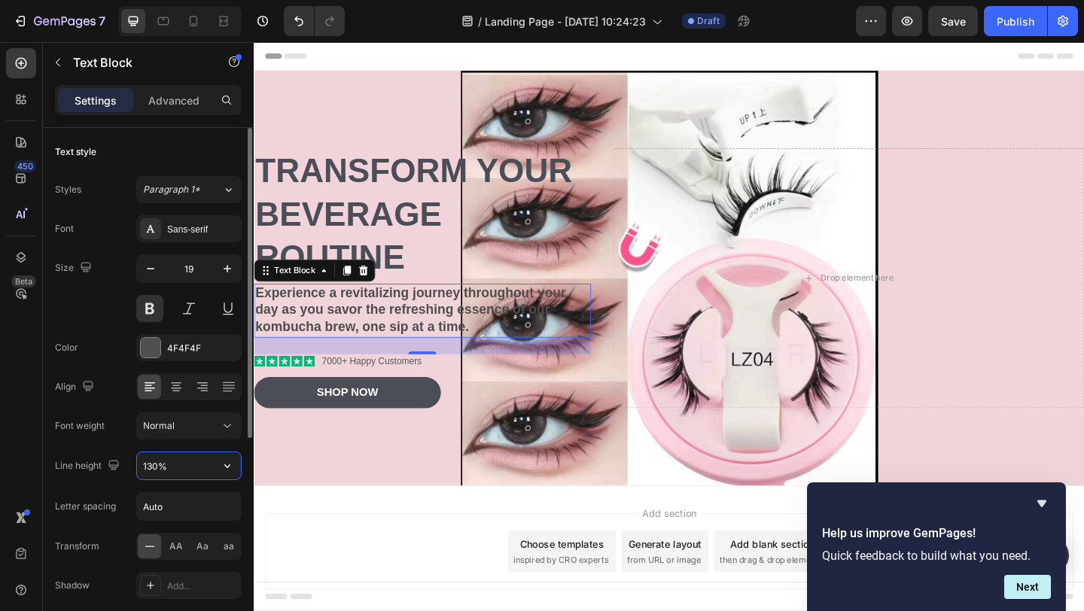
click at [177, 474] on input "130%" at bounding box center [189, 465] width 104 height 27
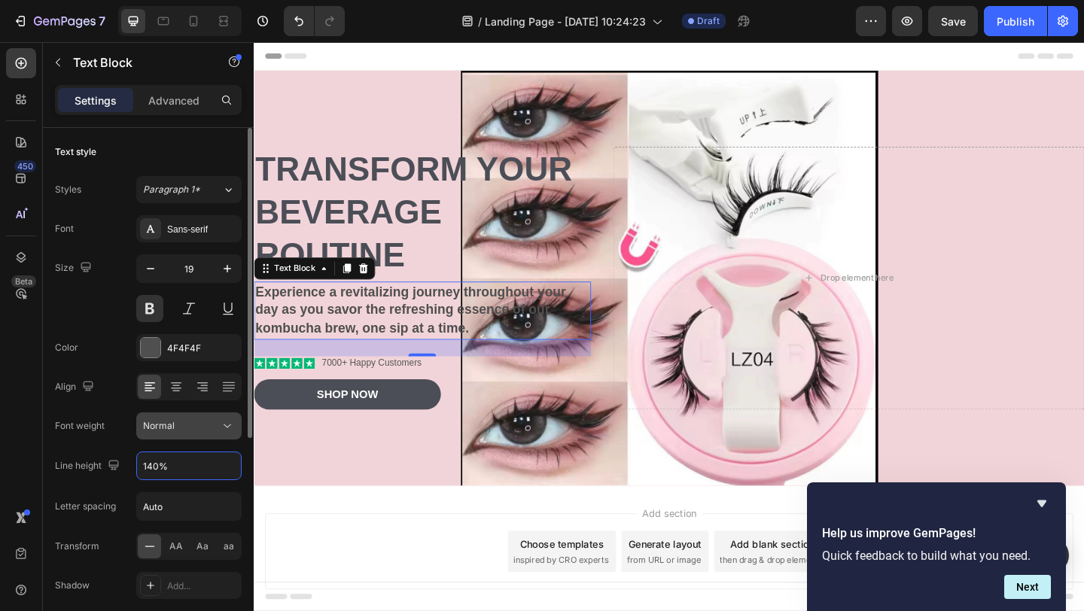
type input "140%"
click at [141, 421] on button "Normal" at bounding box center [188, 426] width 105 height 27
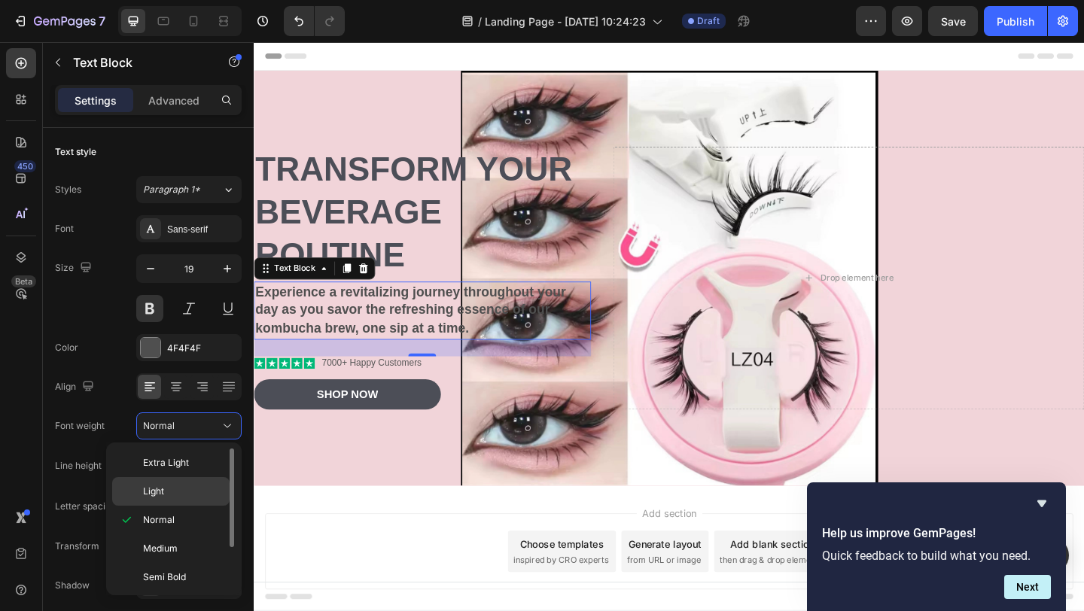
click at [142, 483] on div "Light" at bounding box center [170, 491] width 117 height 29
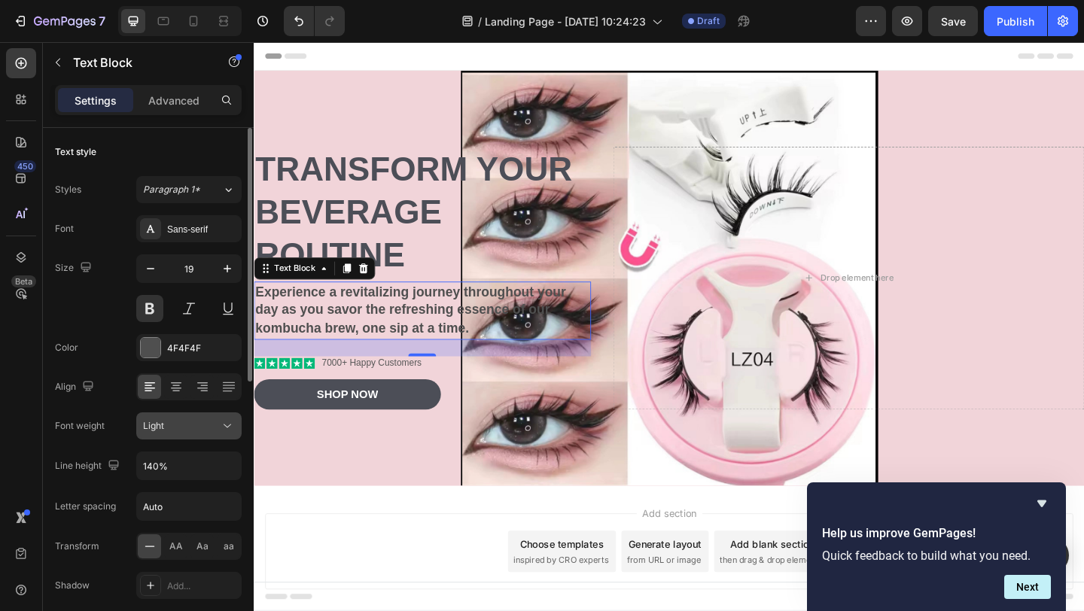
click at [212, 425] on div "Light" at bounding box center [181, 426] width 77 height 14
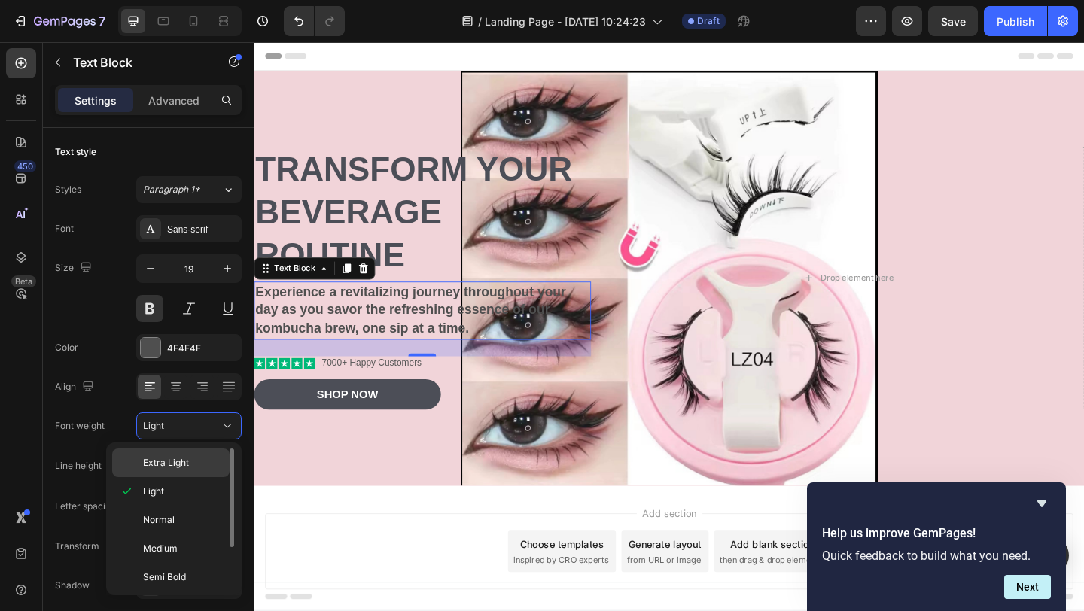
click at [197, 465] on p "Extra Light" at bounding box center [183, 463] width 80 height 14
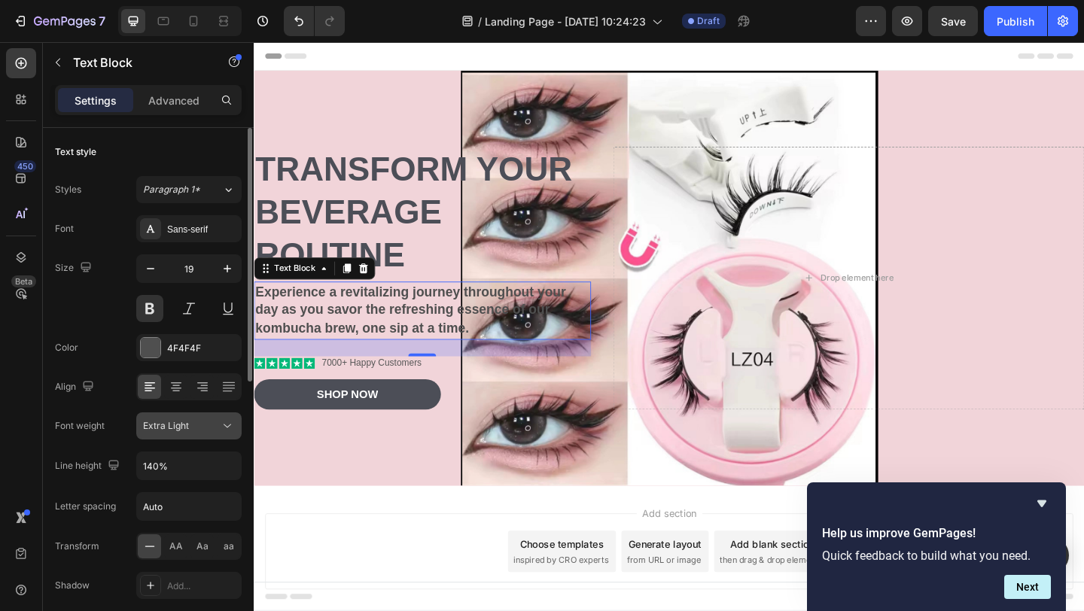
click at [199, 435] on button "Extra Light" at bounding box center [188, 426] width 105 height 27
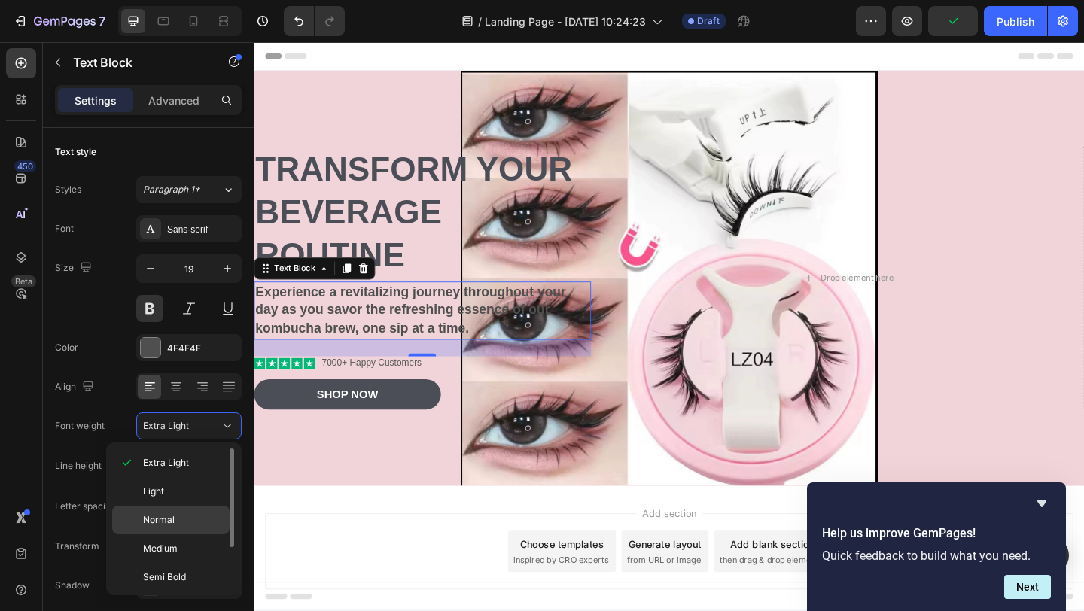
click at [187, 517] on p "Normal" at bounding box center [183, 520] width 80 height 14
